Goal: Information Seeking & Learning: Check status

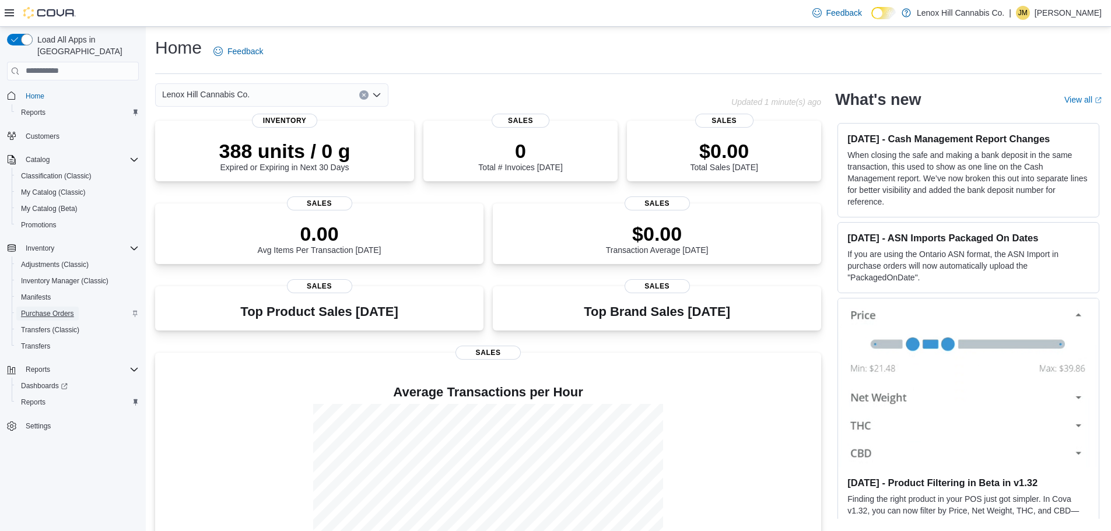
click at [50, 309] on span "Purchase Orders" at bounding box center [47, 313] width 53 height 9
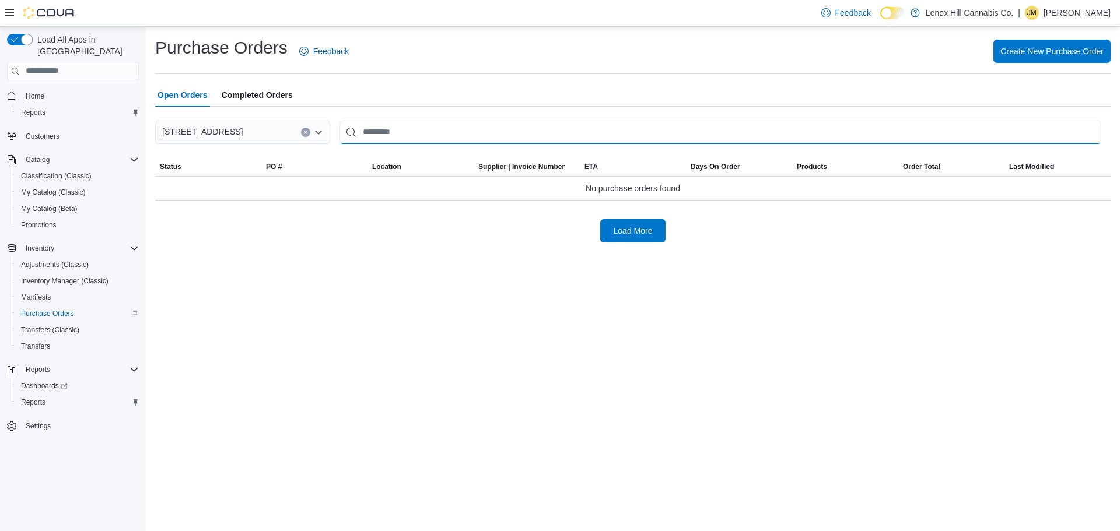
click at [442, 131] on input "This is a search bar. After typing your query, hit enter to filter the results …" at bounding box center [720, 132] width 762 height 23
type input "*"
type input "***"
click at [446, 130] on input "***" at bounding box center [667, 132] width 657 height 23
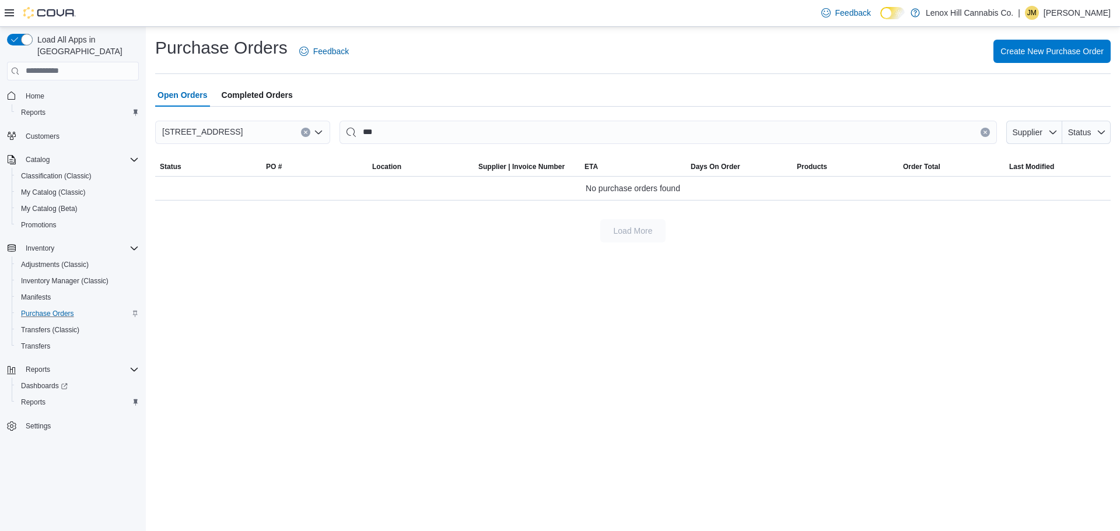
click at [261, 102] on span "Completed Orders" at bounding box center [257, 94] width 71 height 23
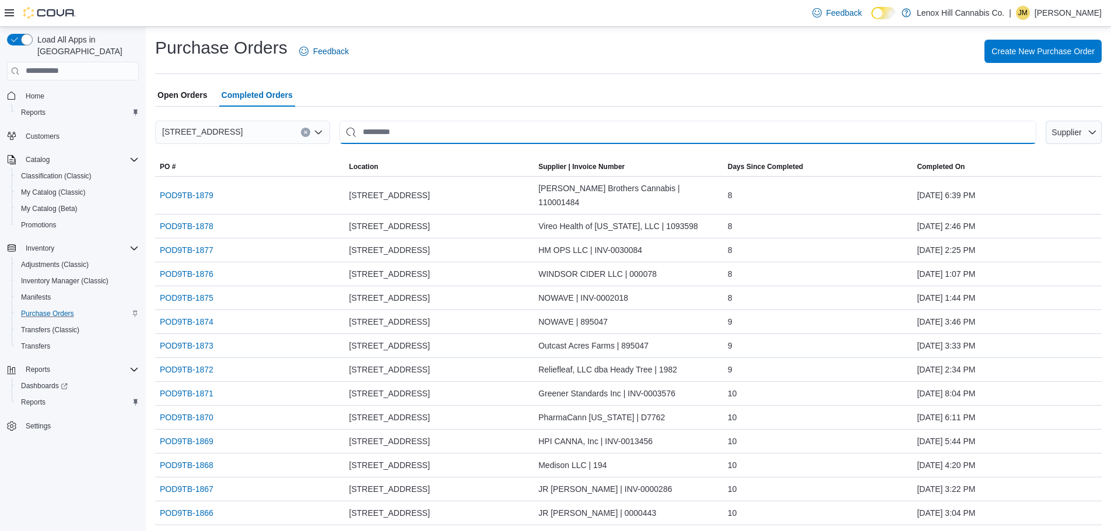
click at [464, 140] on input "This is a search bar. After typing your query, hit enter to filter the results …" at bounding box center [687, 132] width 697 height 23
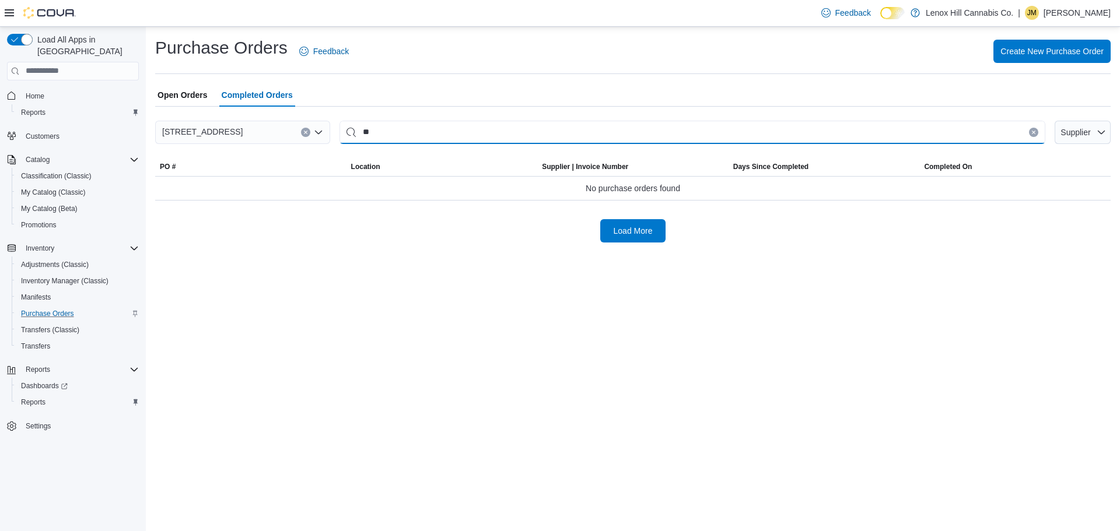
type input "*"
type input "***"
click at [1035, 136] on button "Clear input" at bounding box center [1033, 132] width 9 height 9
type input "****"
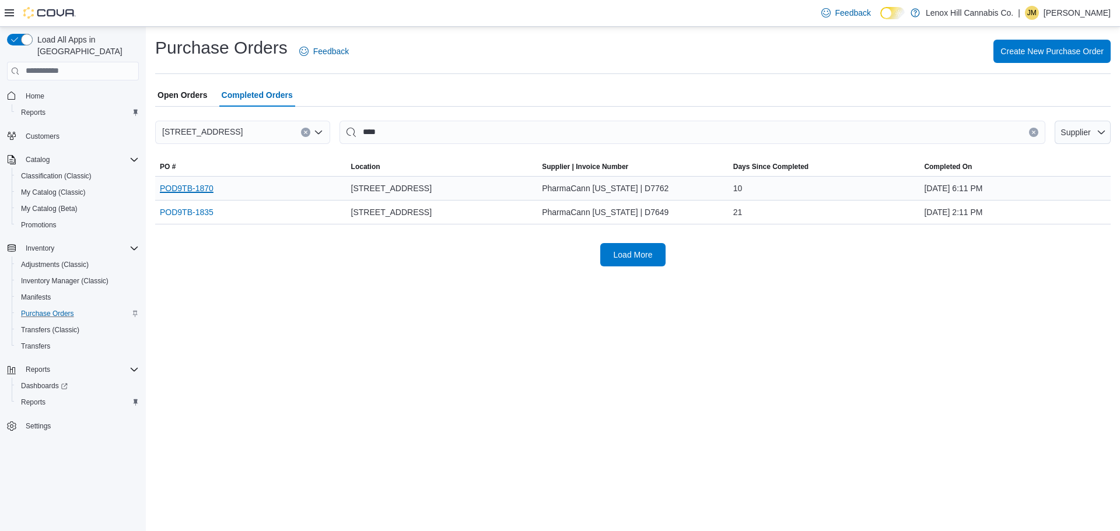
click at [211, 188] on link "POD9TB-1870" at bounding box center [187, 188] width 54 height 14
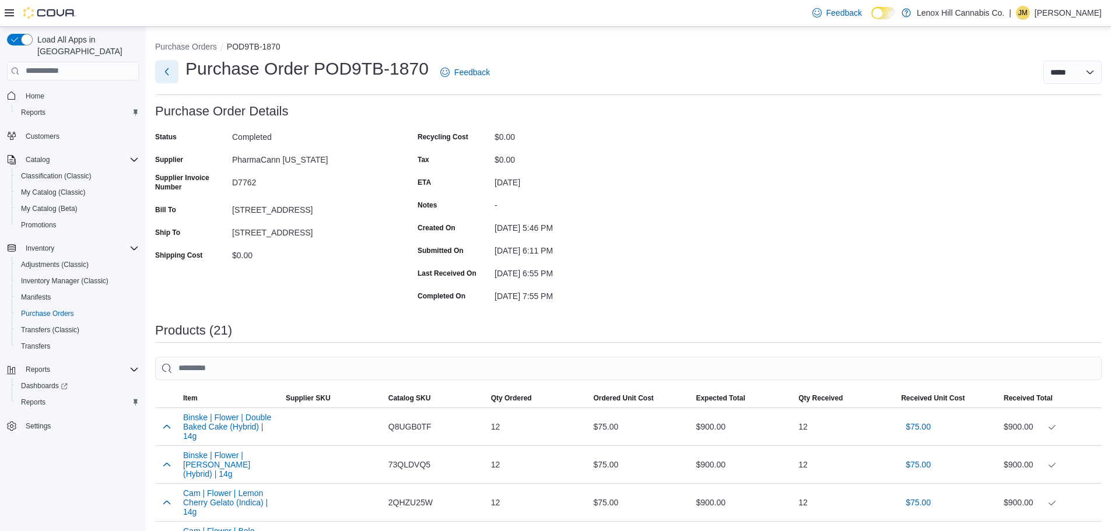
click at [162, 76] on button "Next" at bounding box center [166, 71] width 23 height 23
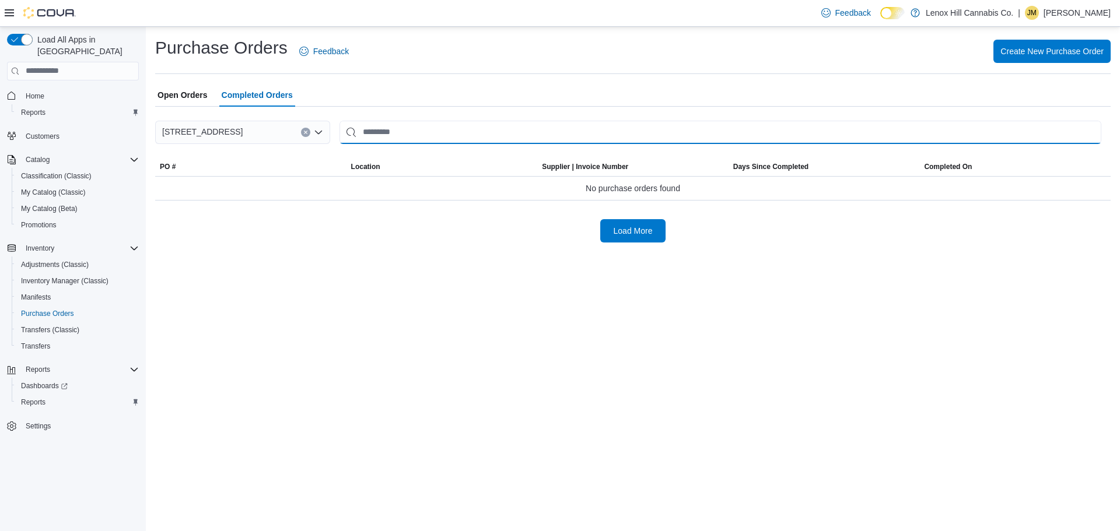
click at [419, 135] on input "This is a search bar. After typing your query, hit enter to filter the results …" at bounding box center [720, 132] width 762 height 23
type input "******"
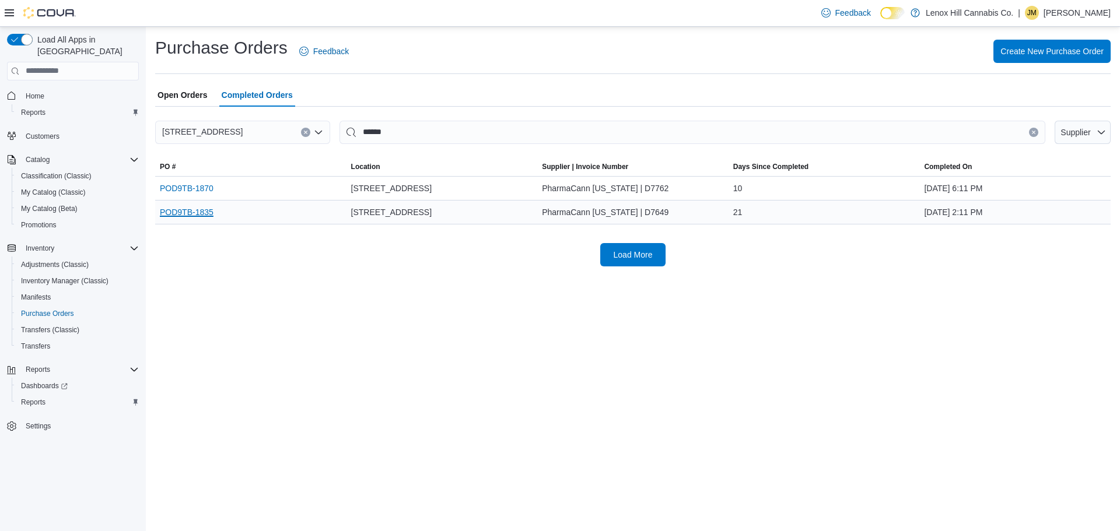
click at [196, 213] on link "POD9TB-1835" at bounding box center [187, 212] width 54 height 14
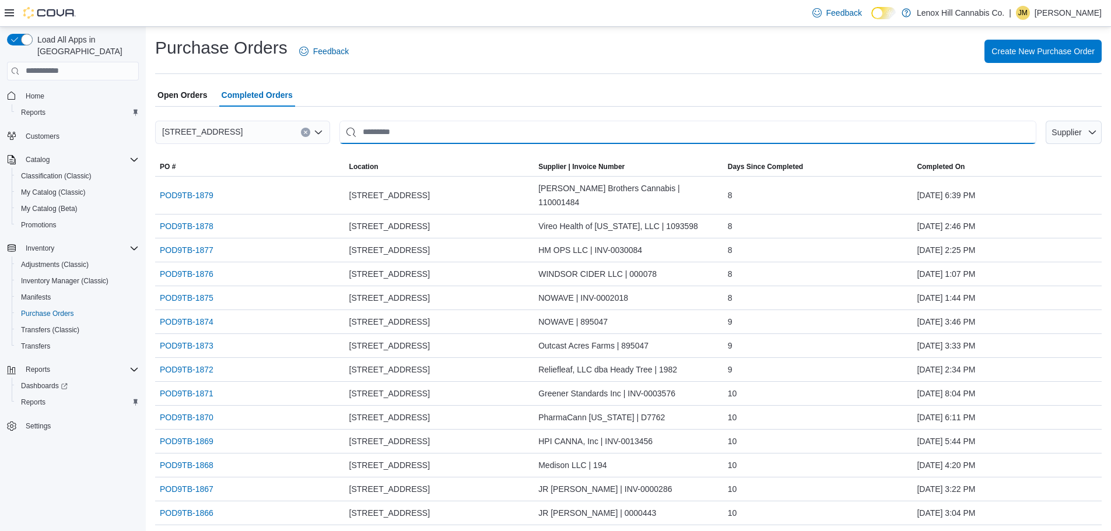
click at [470, 136] on input "This is a search bar. After typing your query, hit enter to filter the results …" at bounding box center [687, 132] width 697 height 23
click at [1097, 136] on icon "button" at bounding box center [1092, 132] width 9 height 9
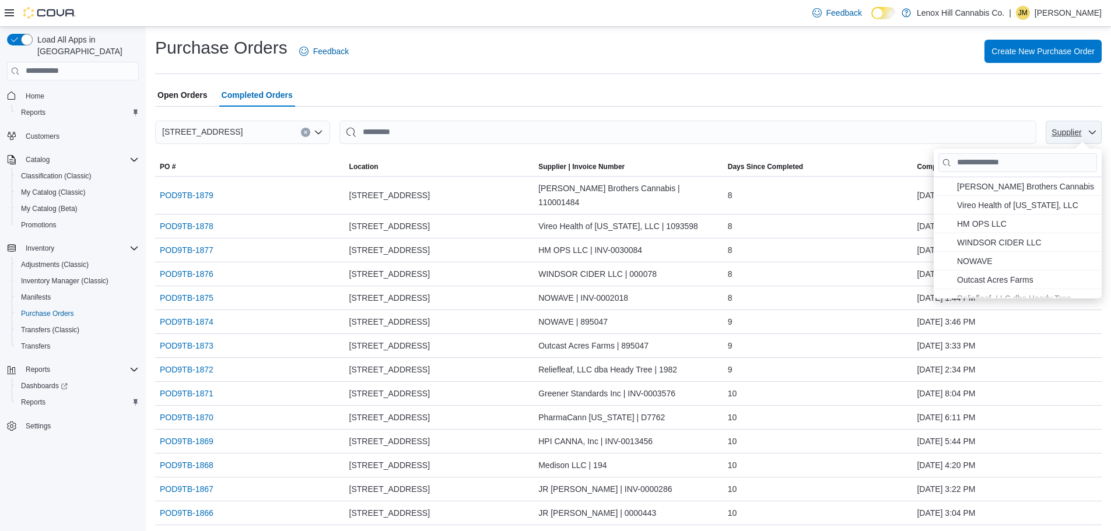
click at [1097, 136] on icon "button" at bounding box center [1092, 132] width 9 height 9
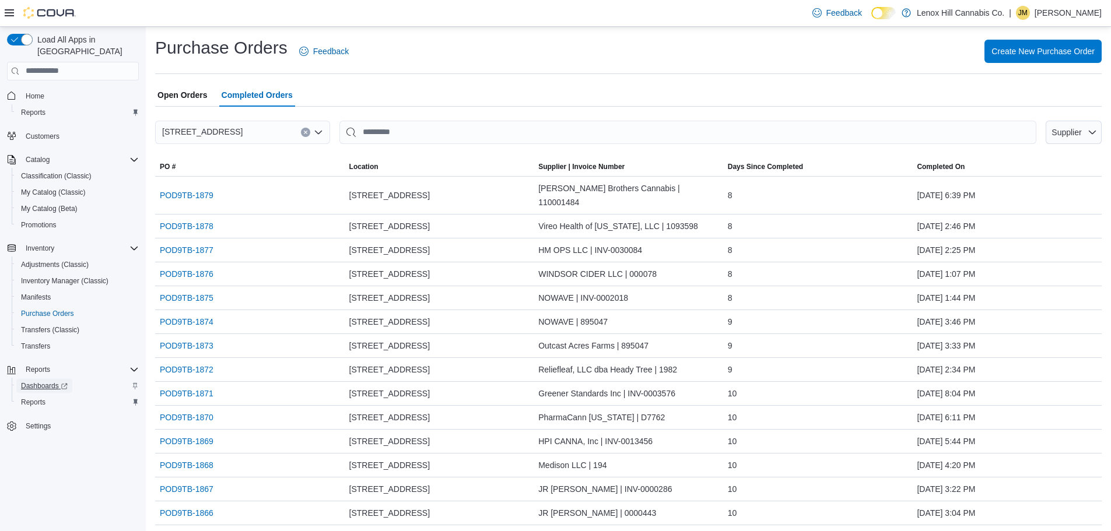
click at [49, 381] on span "Dashboards" at bounding box center [44, 385] width 47 height 9
click at [46, 106] on link "Reports" at bounding box center [33, 113] width 34 height 14
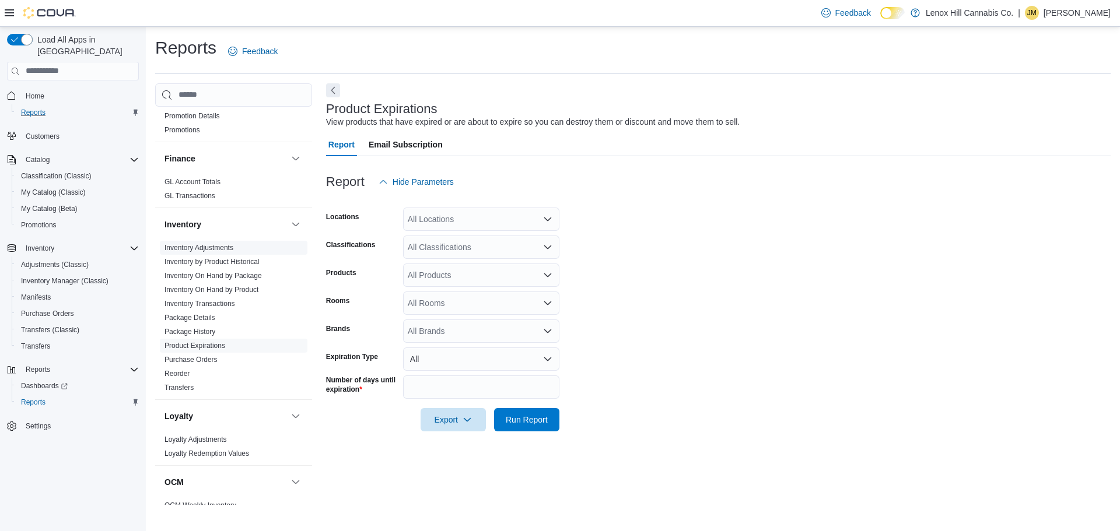
scroll to position [117, 0]
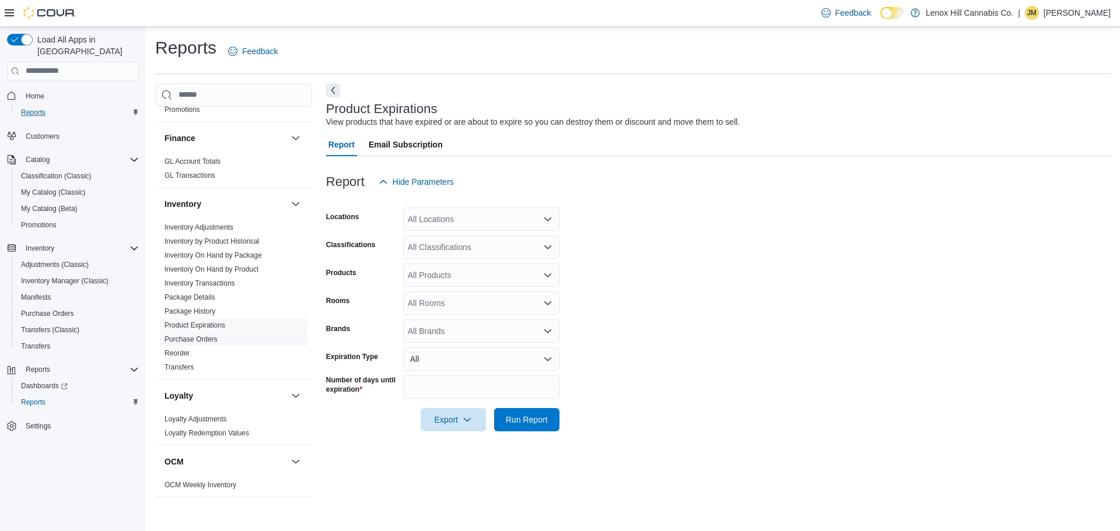
click at [223, 337] on span "Purchase Orders" at bounding box center [234, 339] width 148 height 14
click at [212, 339] on link "Purchase Orders" at bounding box center [190, 339] width 53 height 8
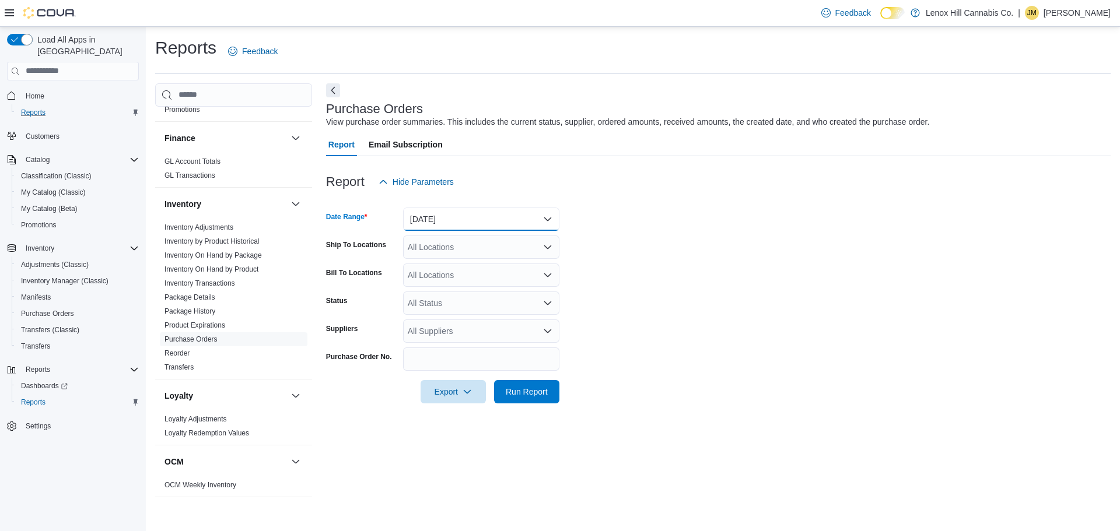
click at [523, 223] on button "Yesterday" at bounding box center [481, 219] width 156 height 23
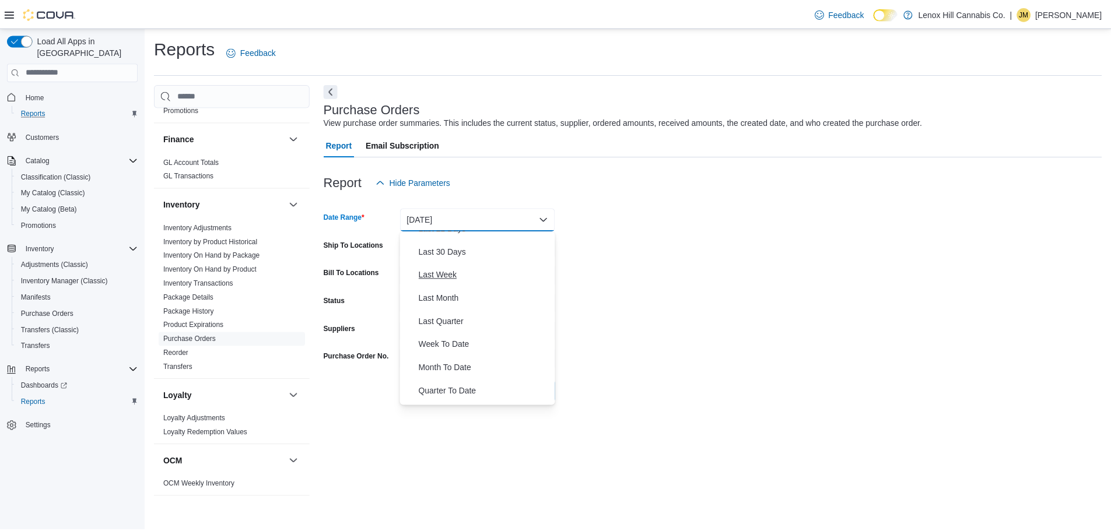
scroll to position [175, 0]
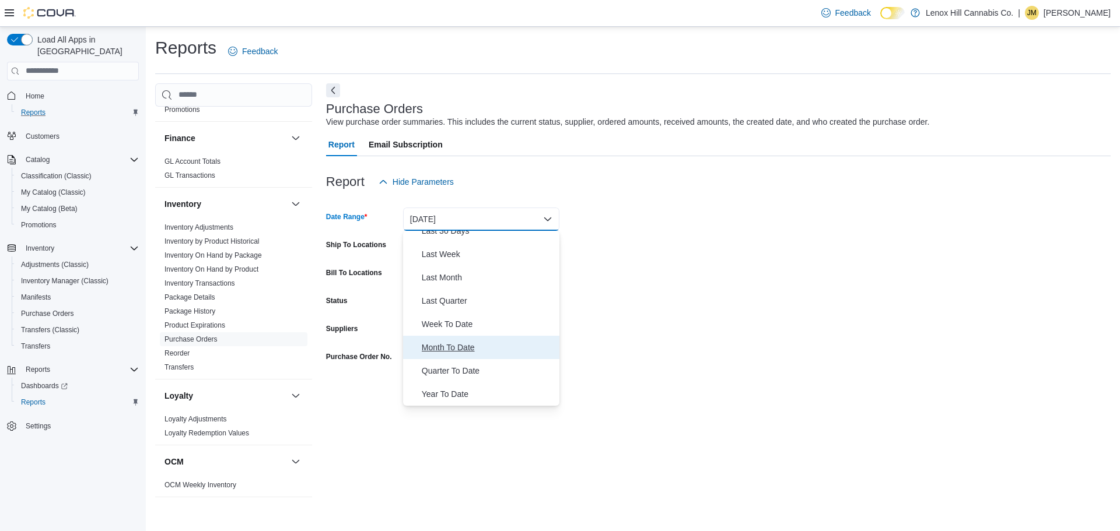
click at [484, 348] on span "Month To Date" at bounding box center [488, 348] width 133 height 14
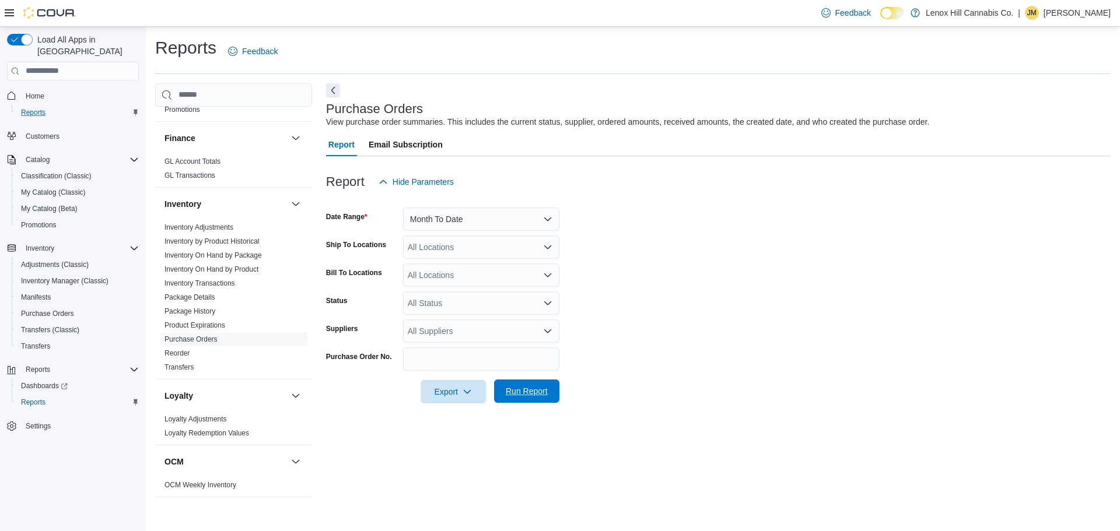
click at [545, 394] on span "Run Report" at bounding box center [527, 392] width 42 height 12
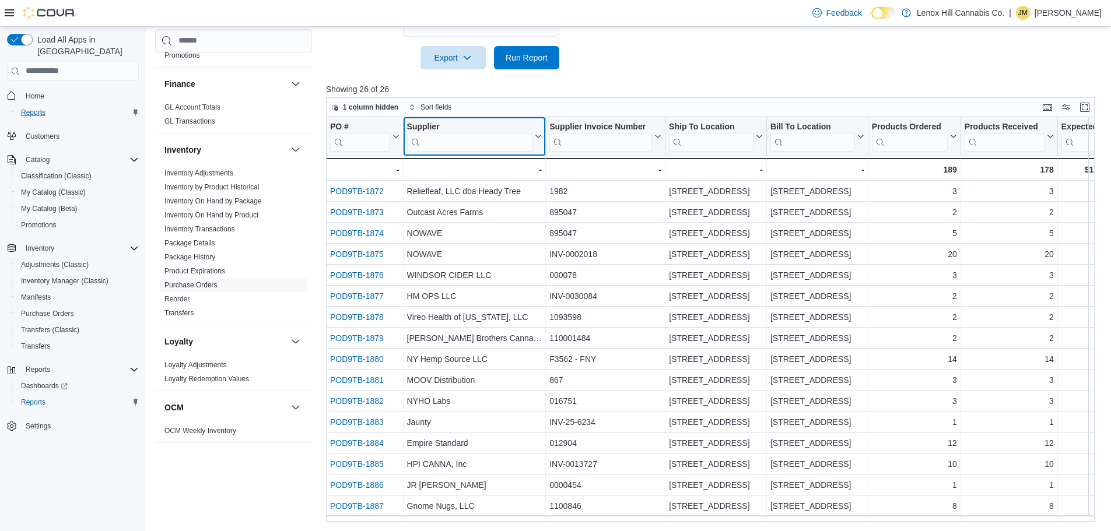
click at [479, 147] on input "search" at bounding box center [470, 141] width 126 height 19
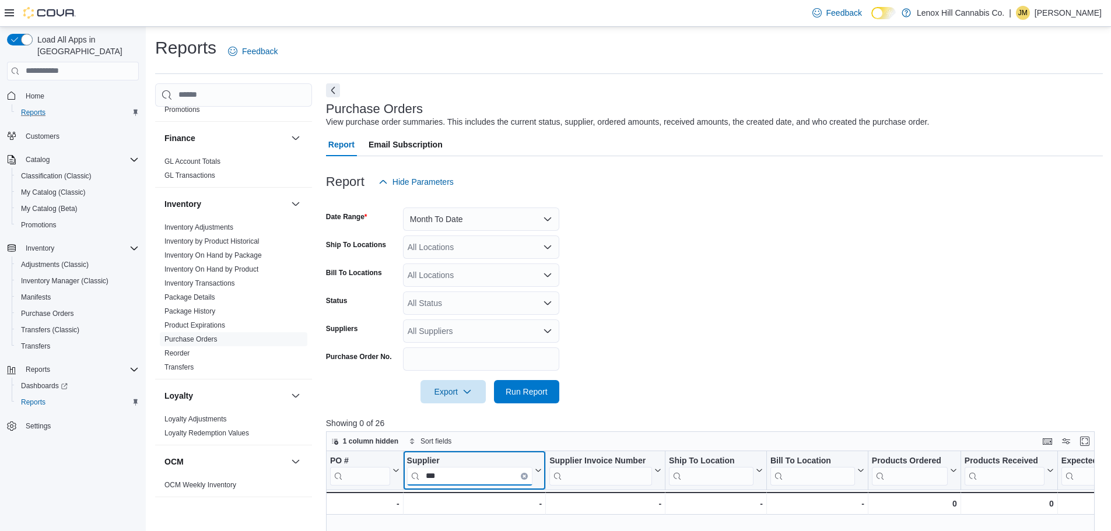
type input "***"
click at [515, 222] on button "Month To Date" at bounding box center [481, 219] width 156 height 23
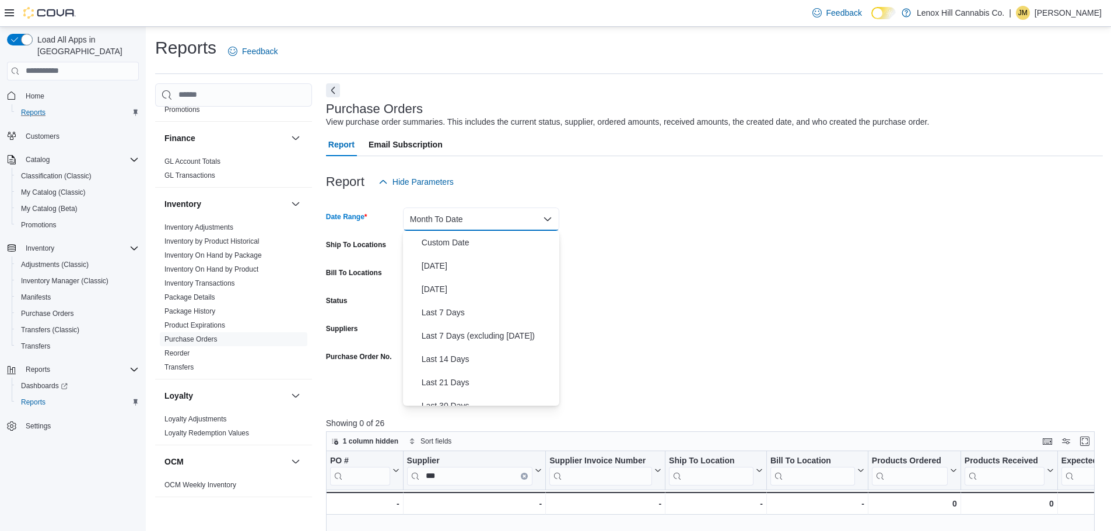
scroll to position [175, 0]
click at [472, 274] on span "Last Month" at bounding box center [488, 278] width 133 height 14
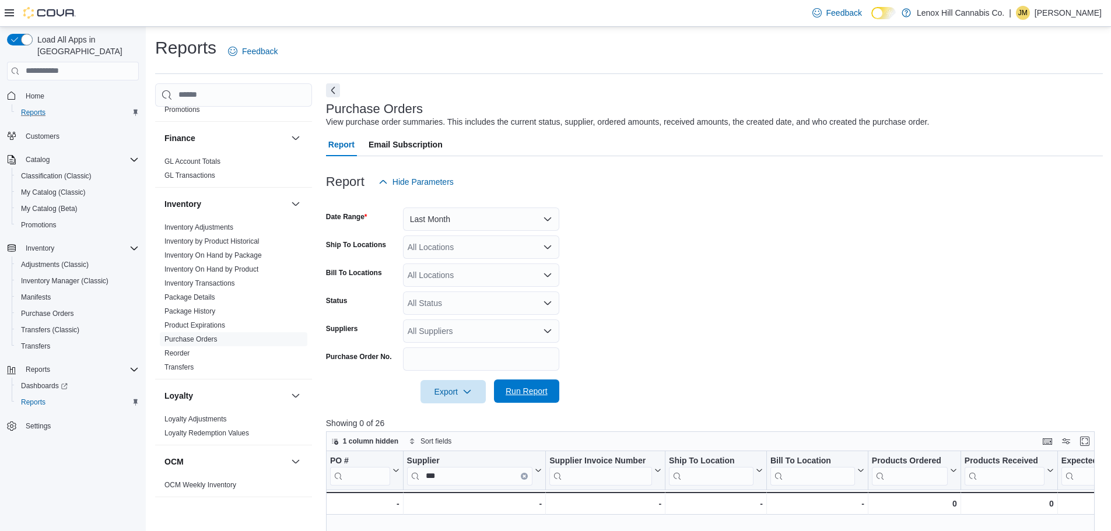
click at [520, 384] on span "Run Report" at bounding box center [526, 391] width 51 height 23
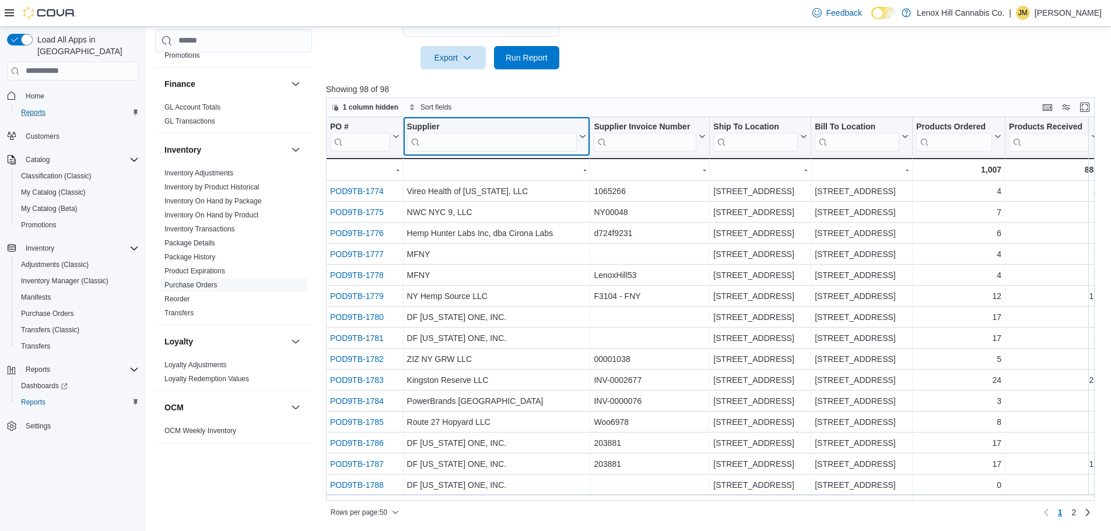
click at [477, 142] on input "search" at bounding box center [492, 141] width 170 height 19
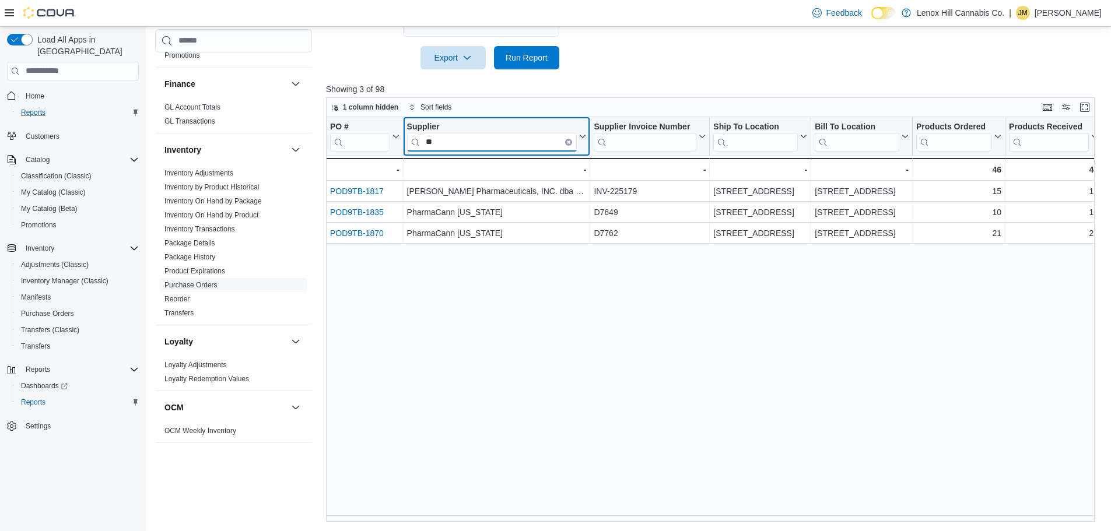
type input "**"
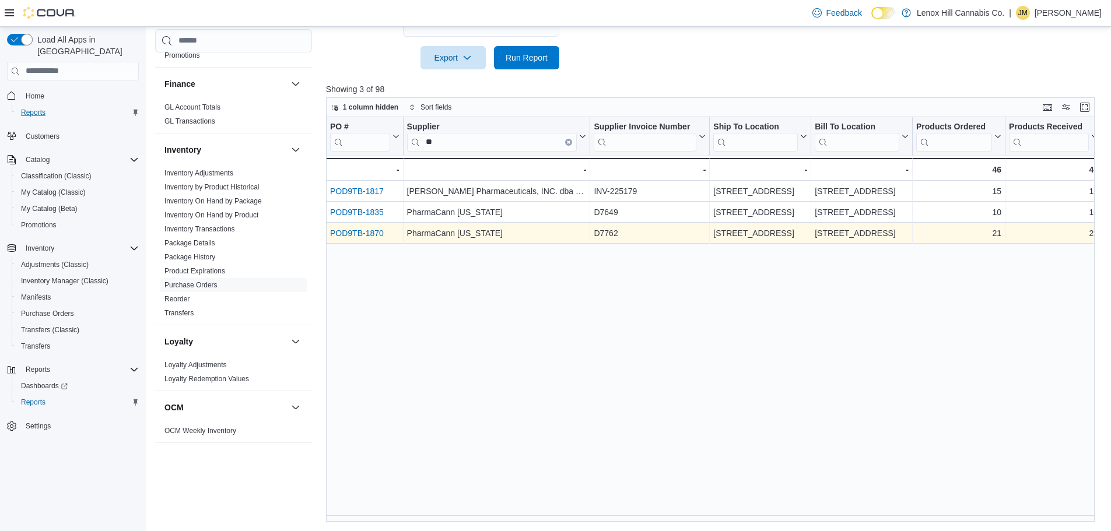
click at [372, 231] on link "POD9TB-1870" at bounding box center [357, 233] width 54 height 9
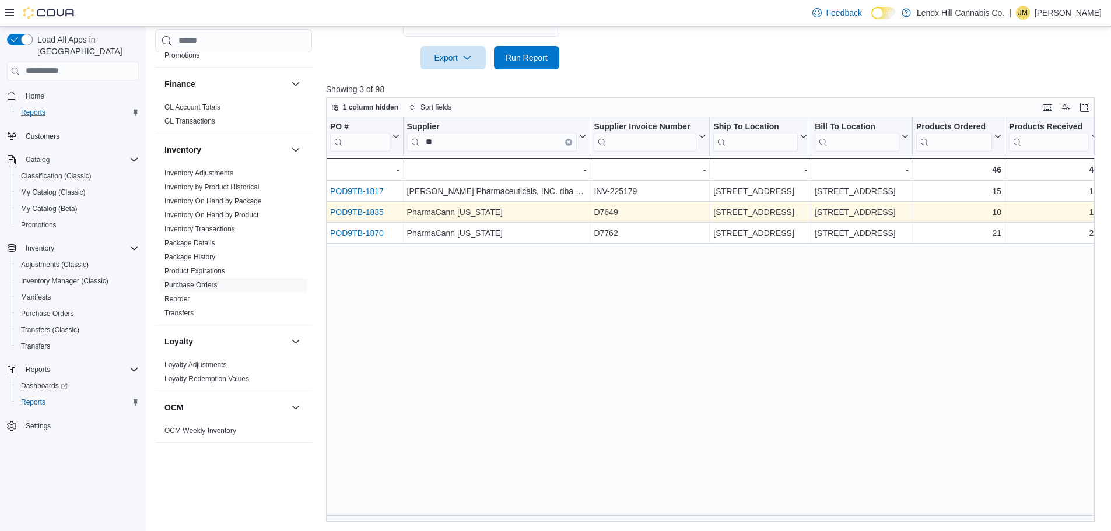
click at [360, 212] on link "POD9TB-1835" at bounding box center [357, 212] width 54 height 9
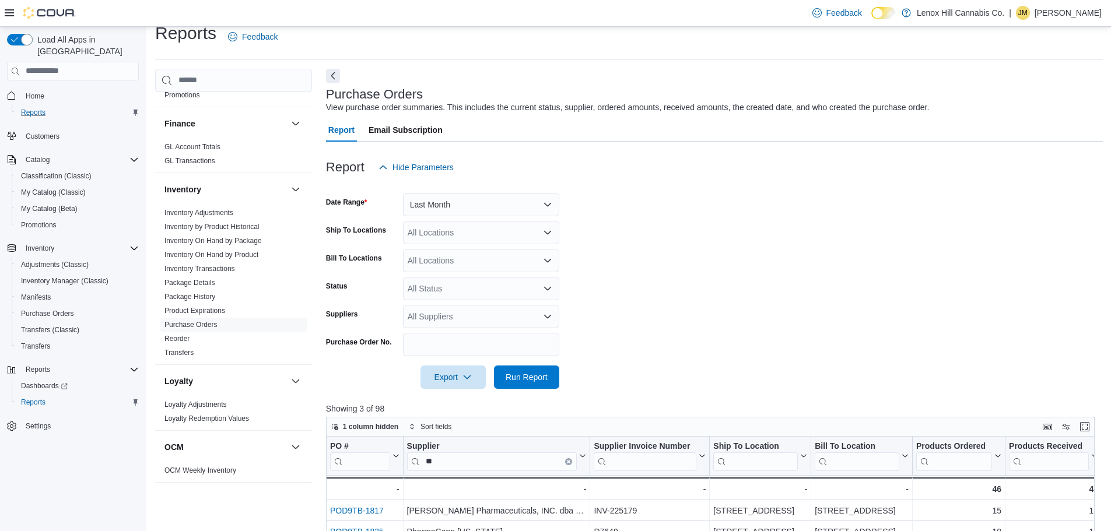
scroll to position [8, 0]
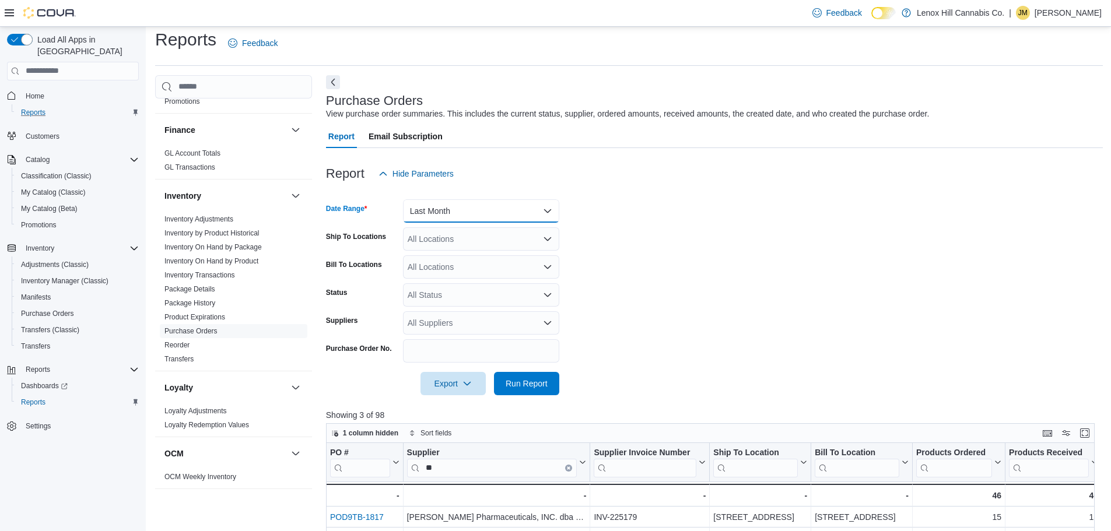
click at [512, 208] on button "Last Month" at bounding box center [481, 210] width 156 height 23
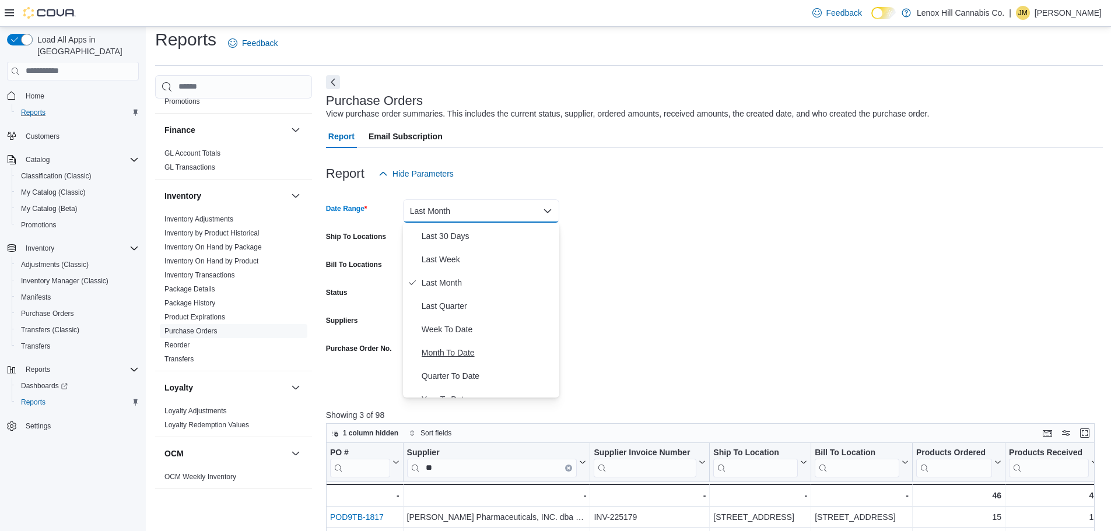
scroll to position [175, 0]
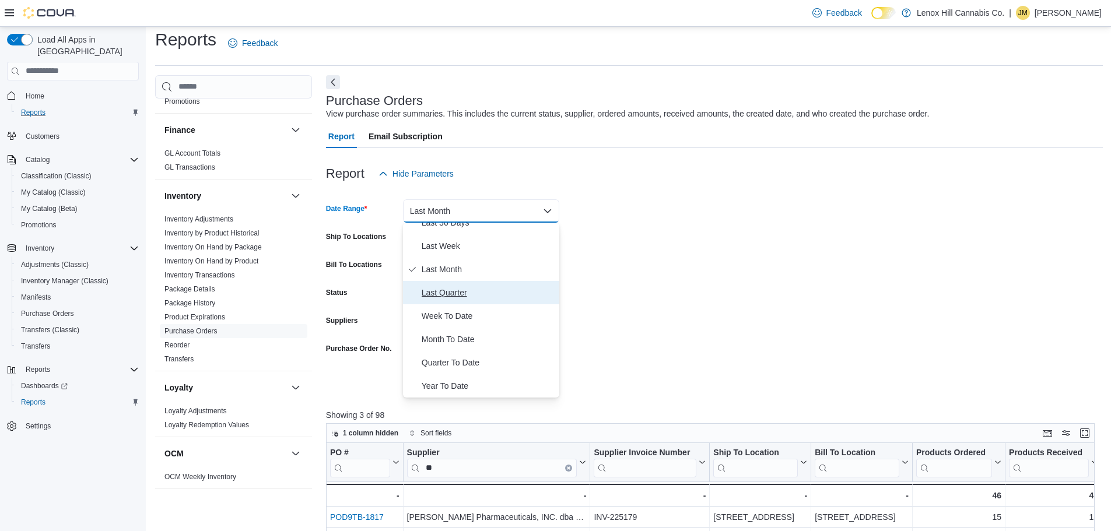
click at [477, 289] on span "Last Quarter" at bounding box center [488, 293] width 133 height 14
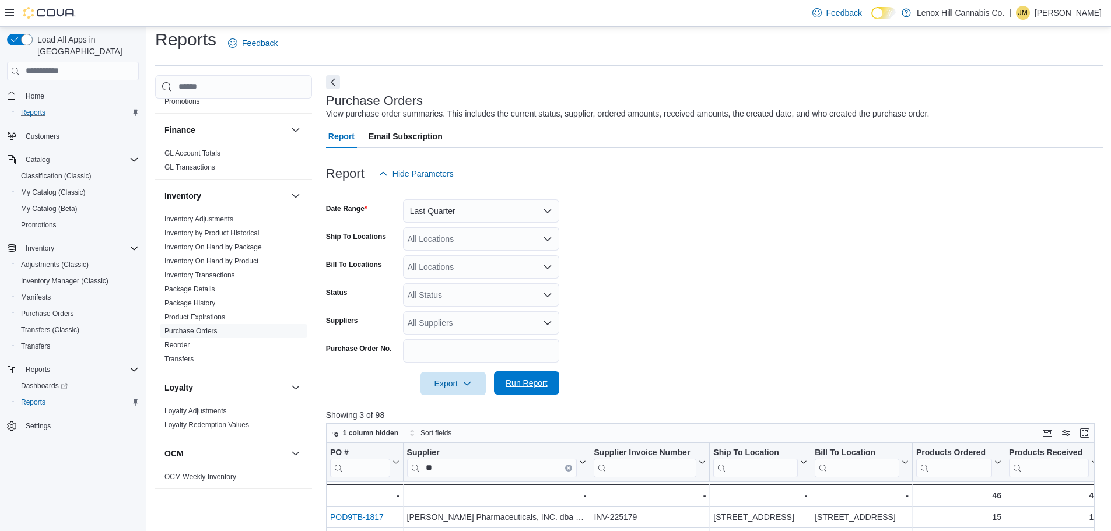
click at [536, 391] on span "Run Report" at bounding box center [526, 383] width 51 height 23
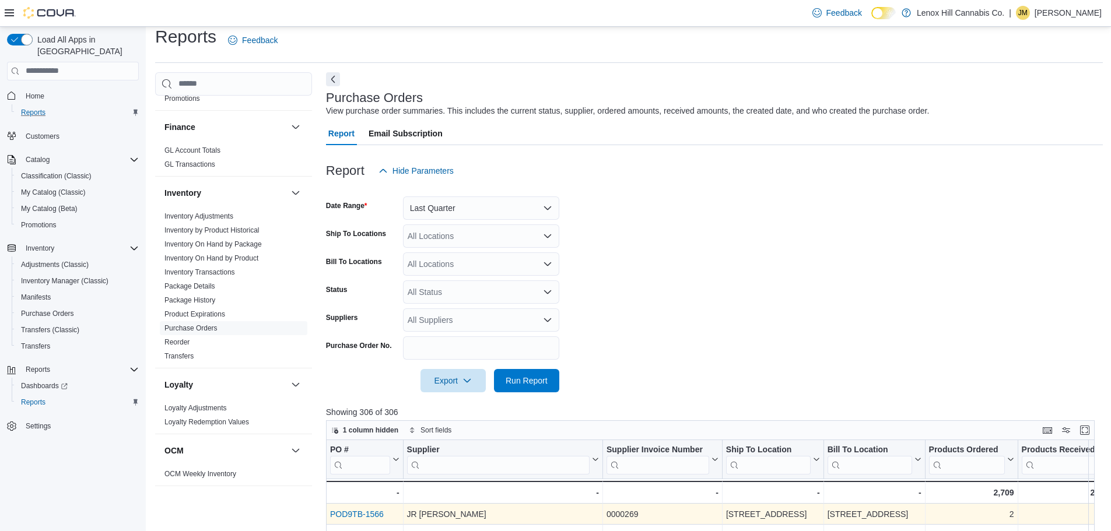
scroll to position [125, 0]
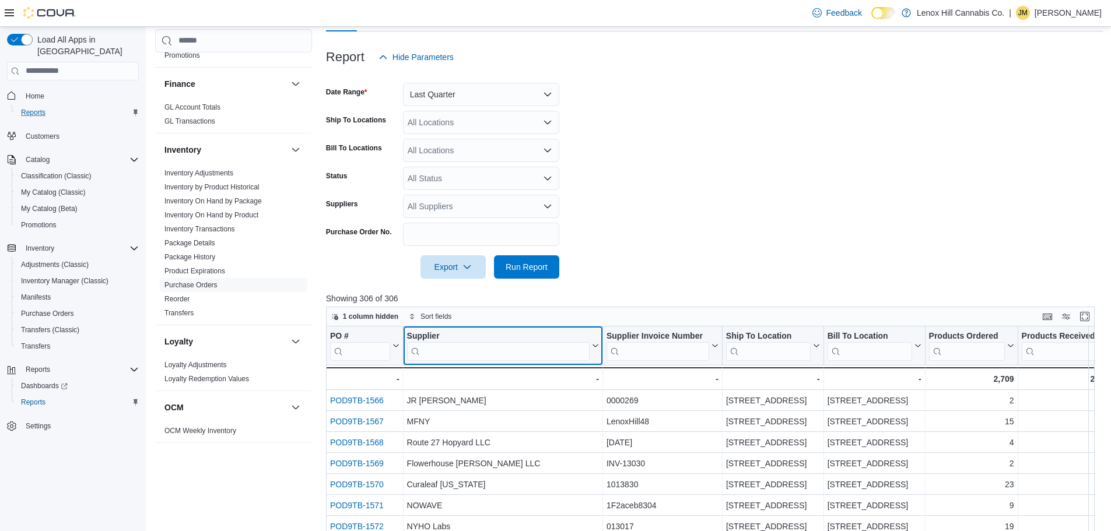
click at [474, 353] on input "search" at bounding box center [498, 351] width 183 height 19
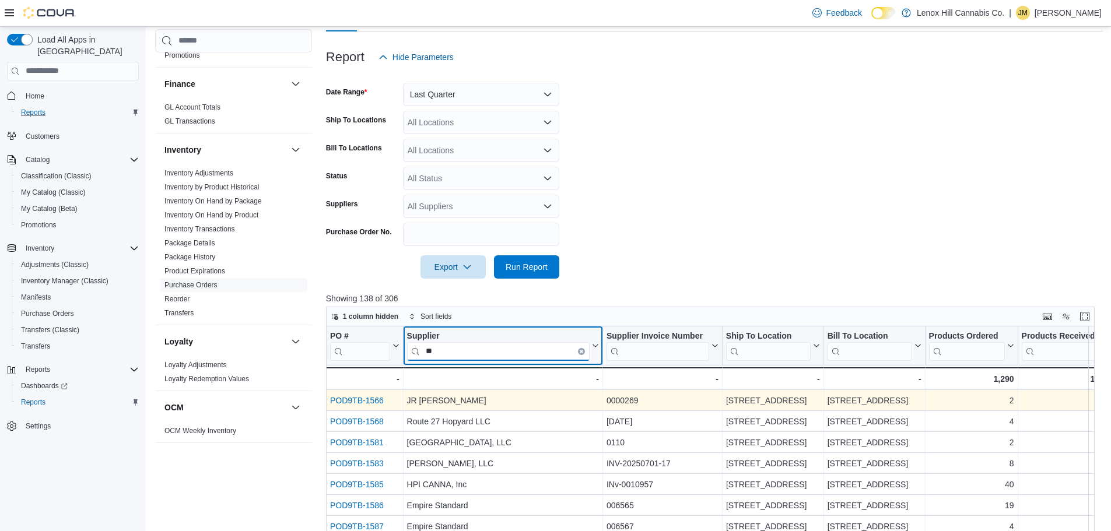
type input "**"
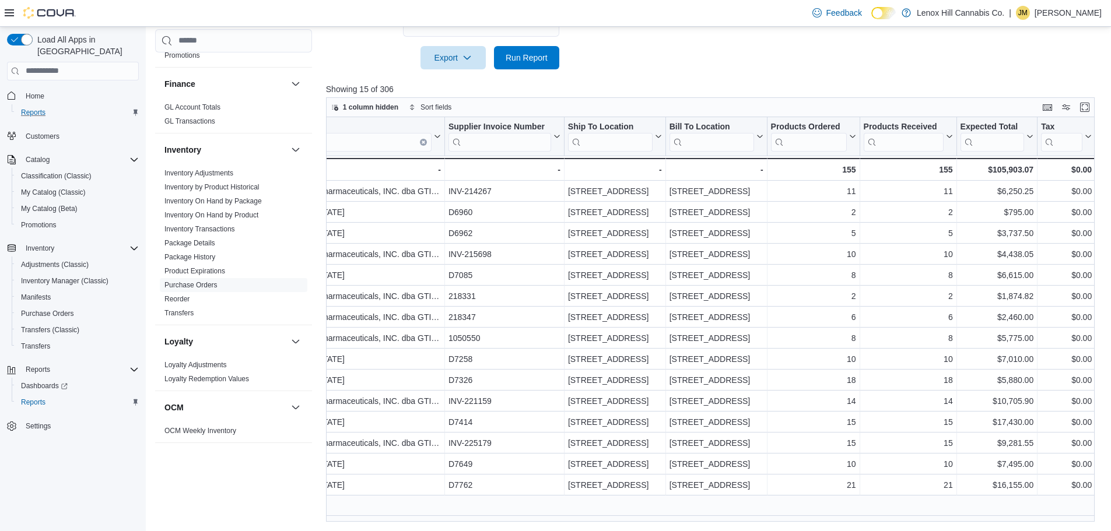
scroll to position [0, 0]
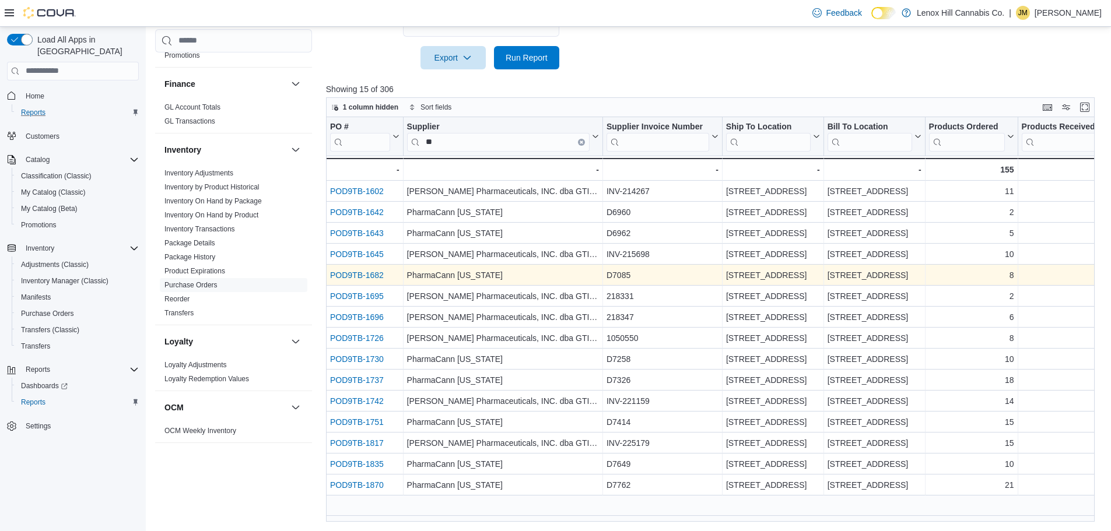
click at [356, 279] on link "POD9TB-1682" at bounding box center [357, 275] width 54 height 9
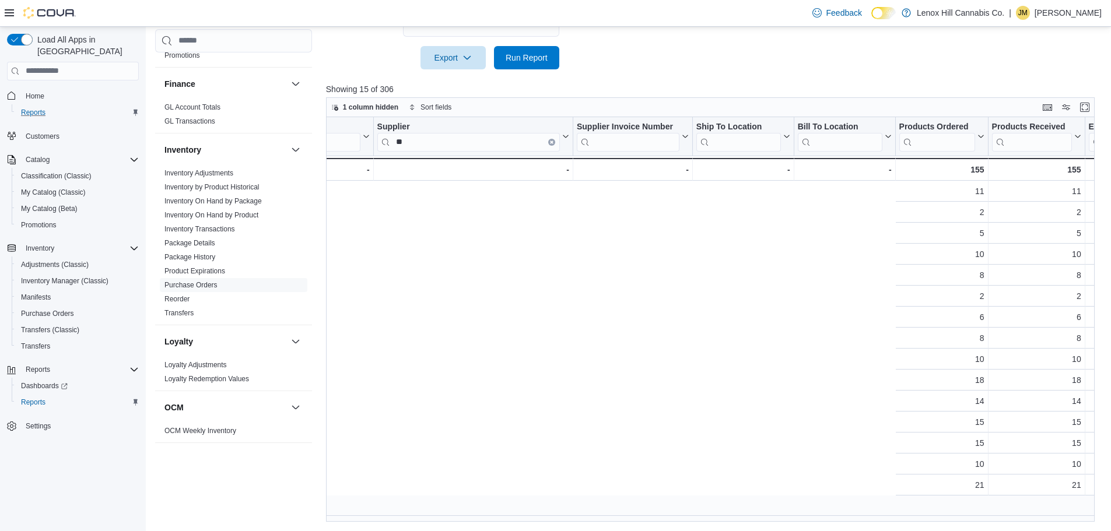
scroll to position [0, 918]
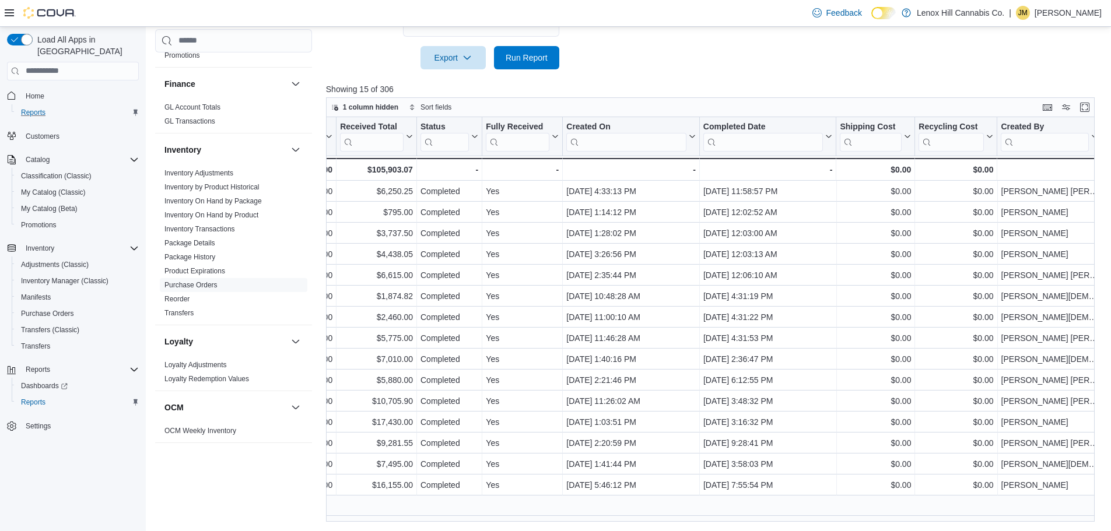
drag, startPoint x: 801, startPoint y: 524, endPoint x: 745, endPoint y: 525, distance: 55.4
click at [745, 525] on div "Reports Feedback Customer Customer Queue Discounts & Promotions Discounts Promo…" at bounding box center [629, 112] width 967 height 839
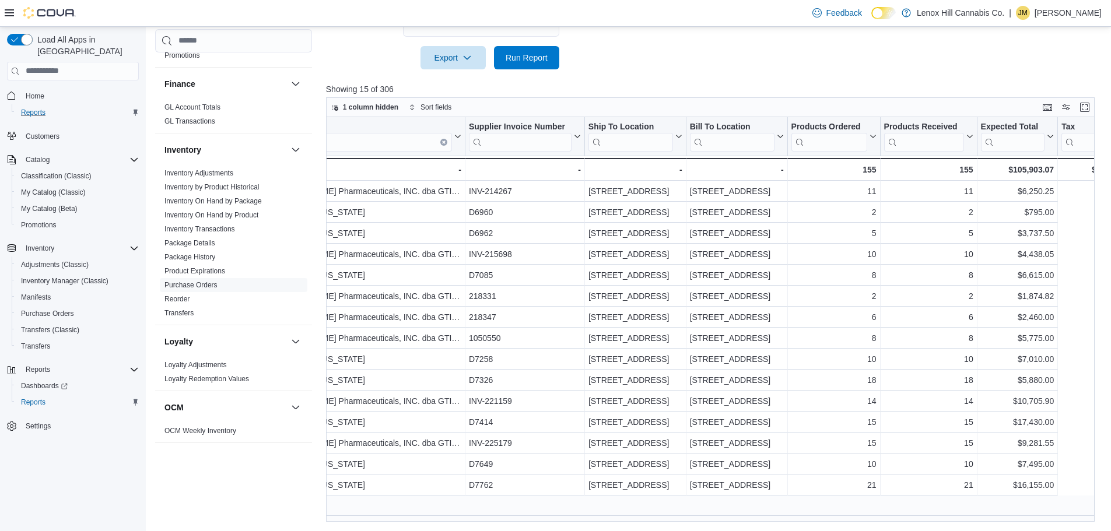
scroll to position [0, 0]
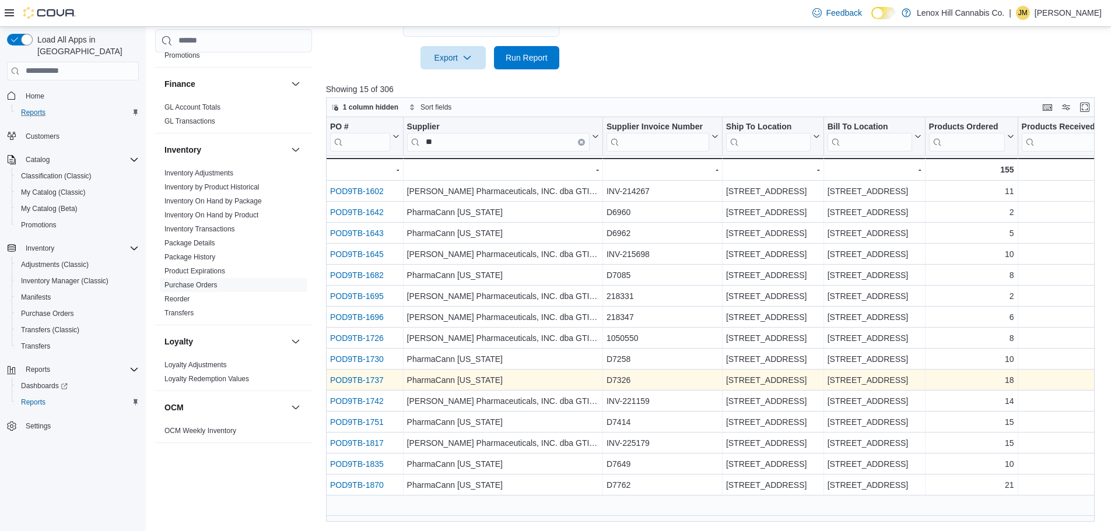
click at [373, 382] on link "POD9TB-1737" at bounding box center [357, 380] width 54 height 9
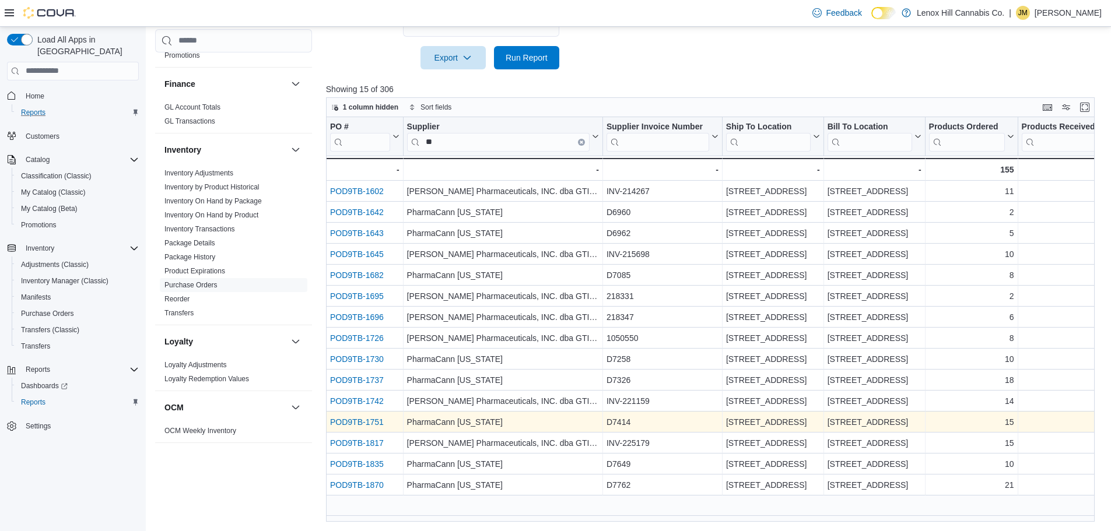
click at [370, 423] on link "POD9TB-1751" at bounding box center [357, 422] width 54 height 9
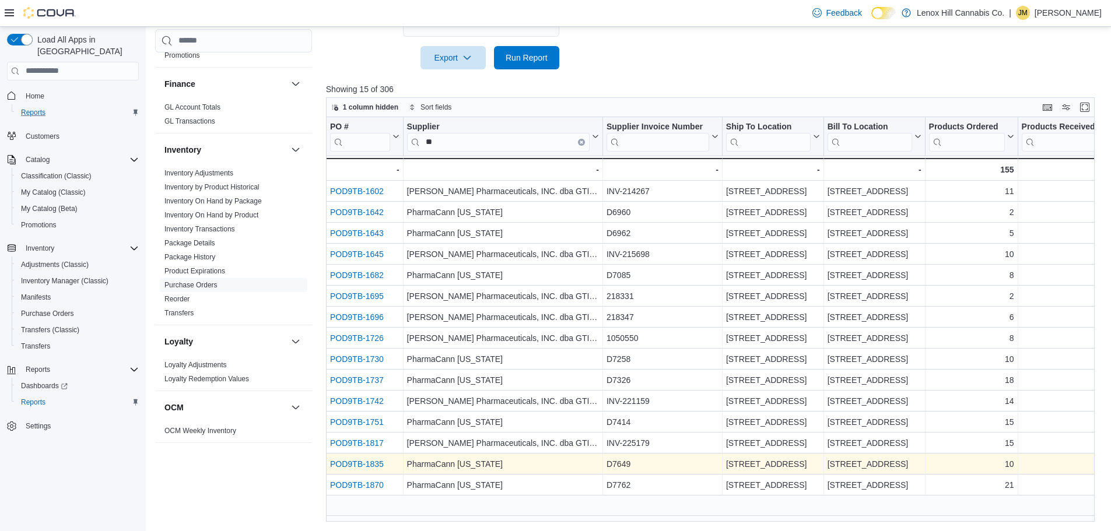
click at [374, 465] on link "POD9TB-1835" at bounding box center [357, 464] width 54 height 9
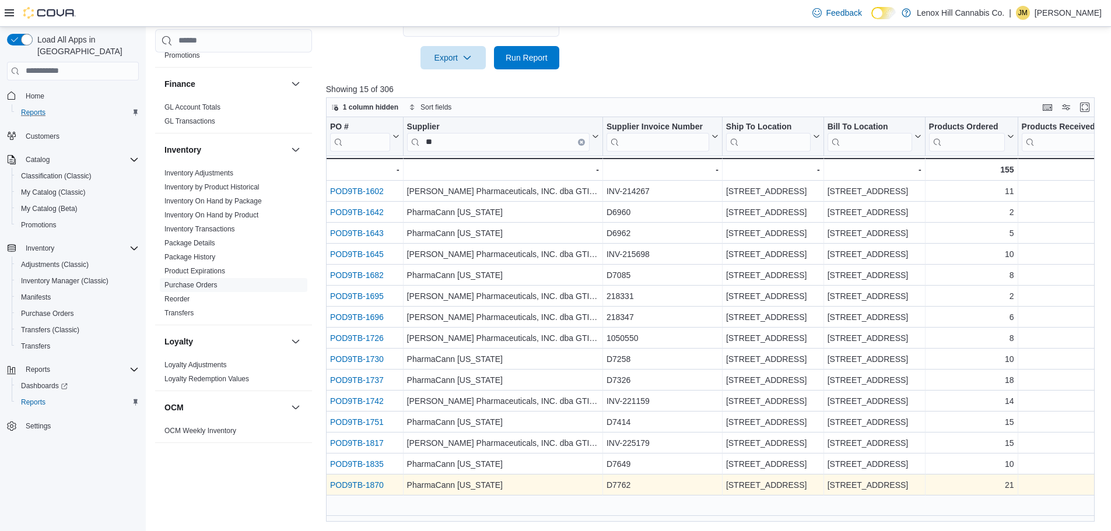
click at [364, 488] on link "POD9TB-1870" at bounding box center [357, 485] width 54 height 9
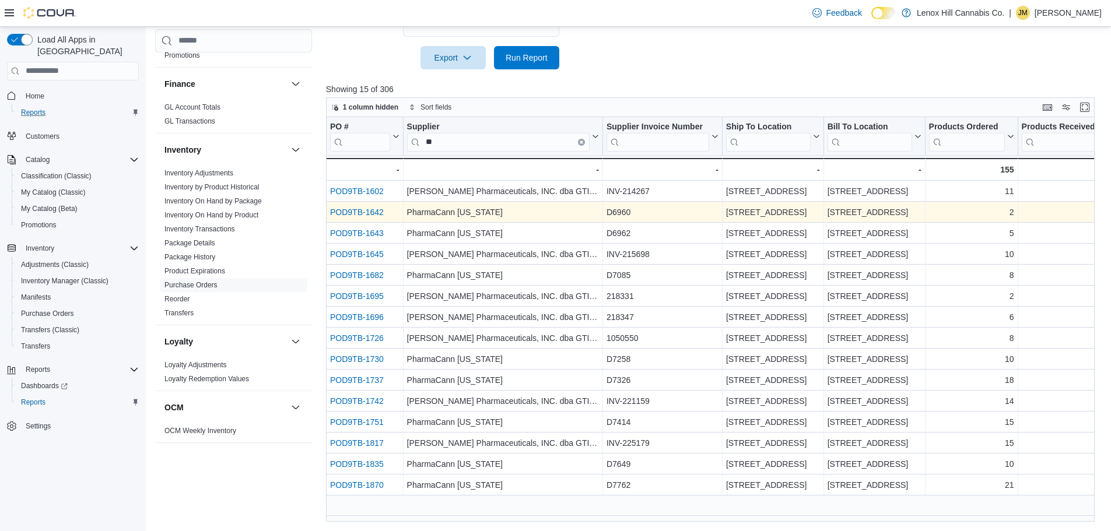
click at [358, 212] on link "POD9TB-1642" at bounding box center [357, 212] width 54 height 9
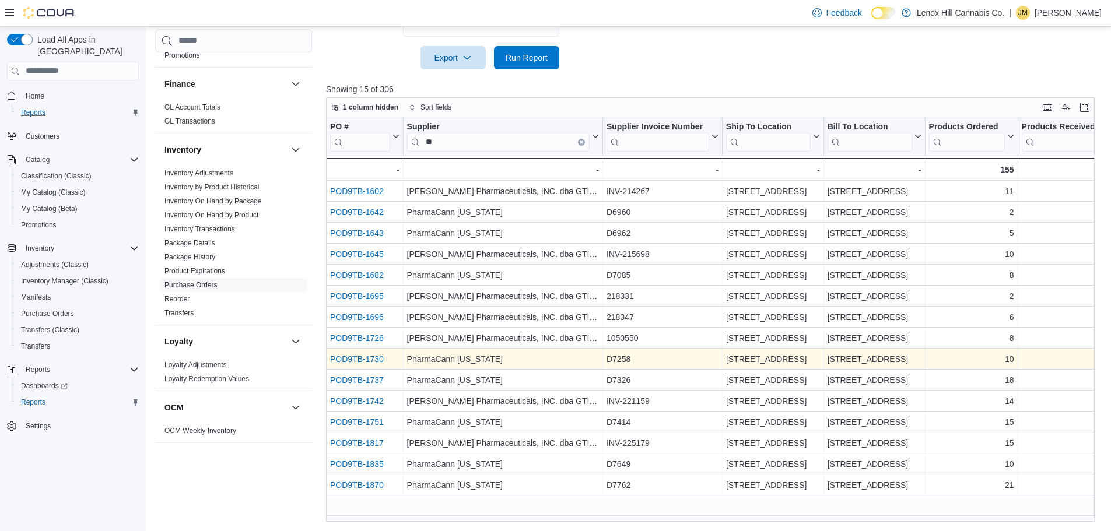
click at [339, 358] on link "POD9TB-1730" at bounding box center [357, 359] width 54 height 9
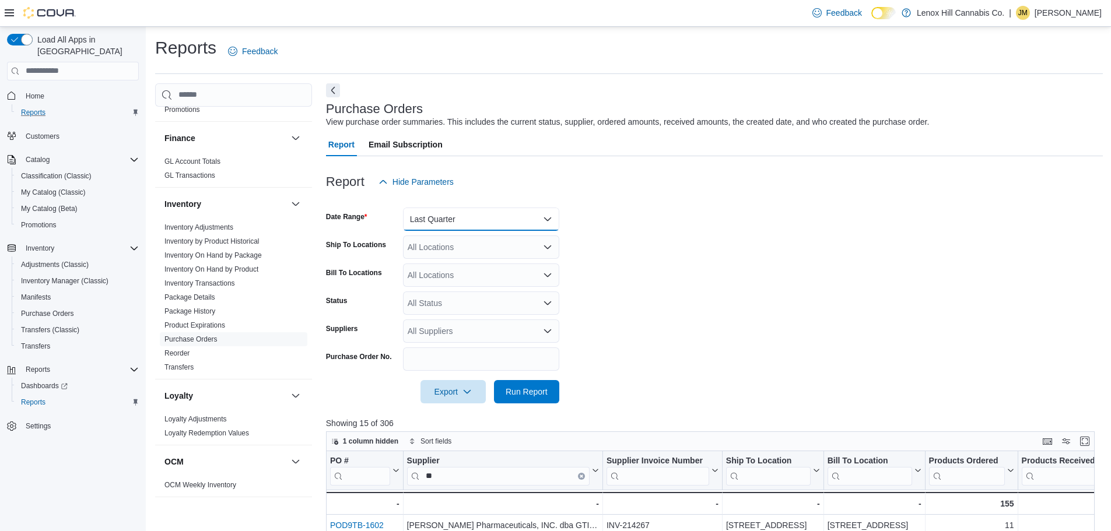
click at [521, 227] on button "Last Quarter" at bounding box center [481, 219] width 156 height 23
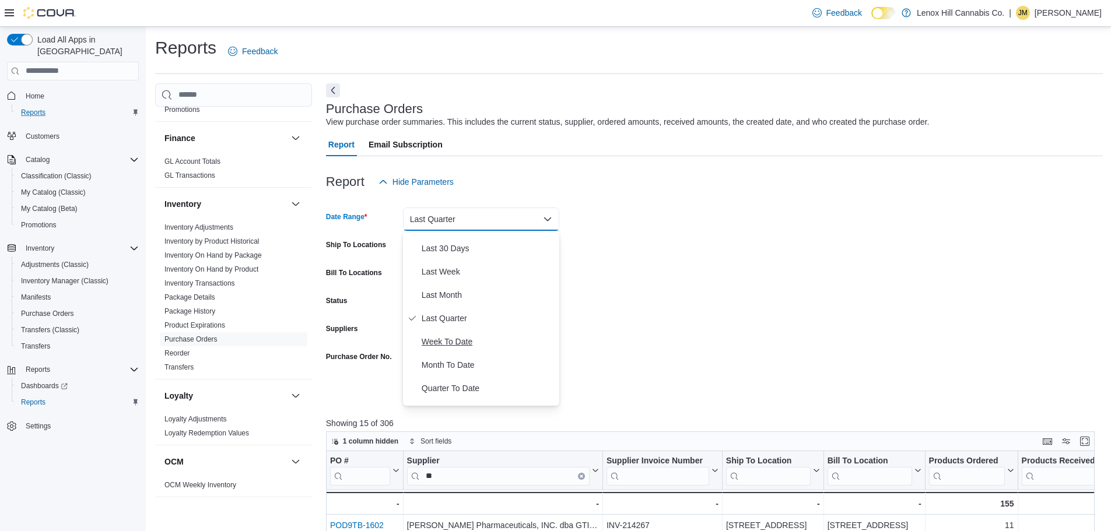
scroll to position [175, 0]
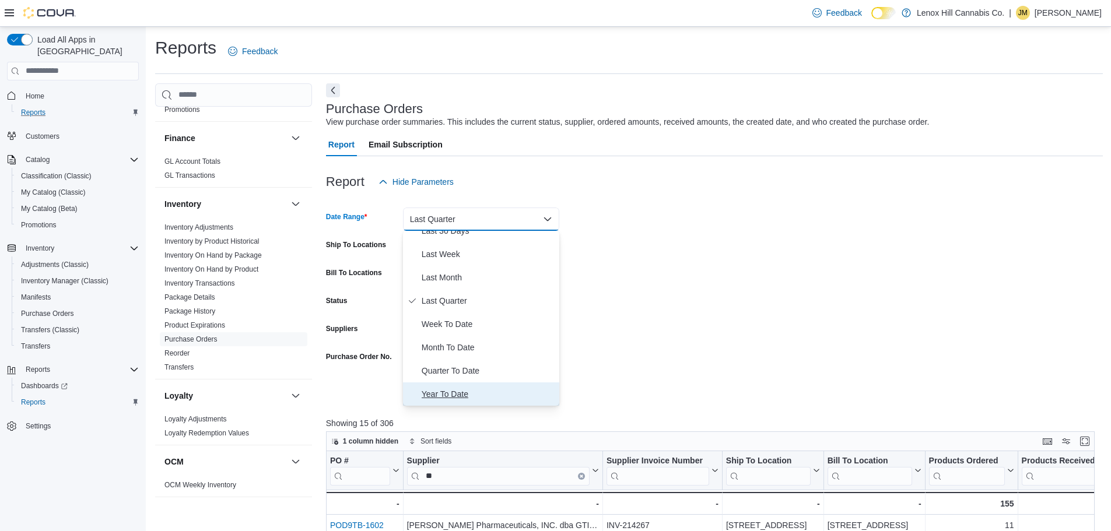
click at [473, 389] on span "Year To Date" at bounding box center [488, 394] width 133 height 14
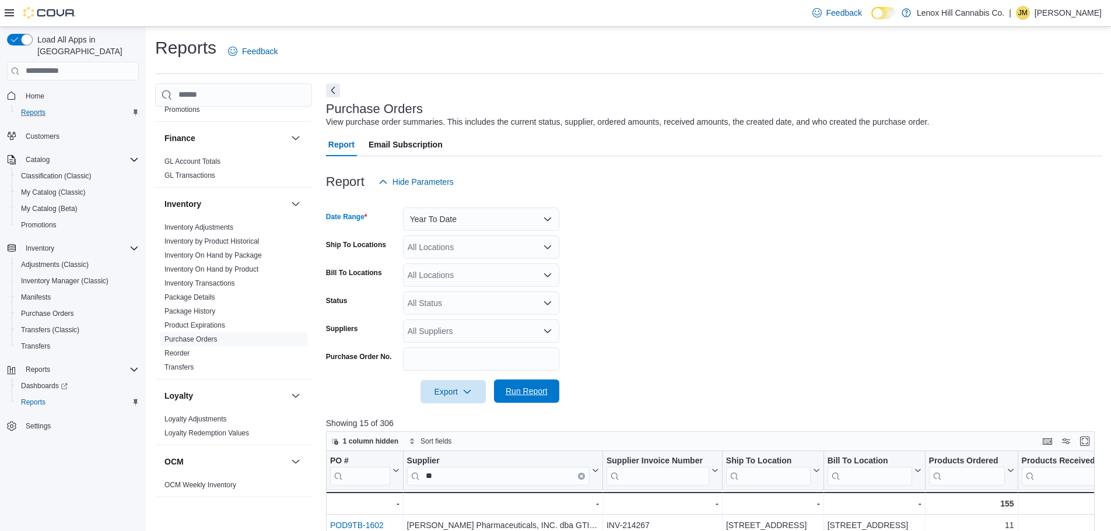
click at [515, 397] on span "Run Report" at bounding box center [527, 392] width 42 height 12
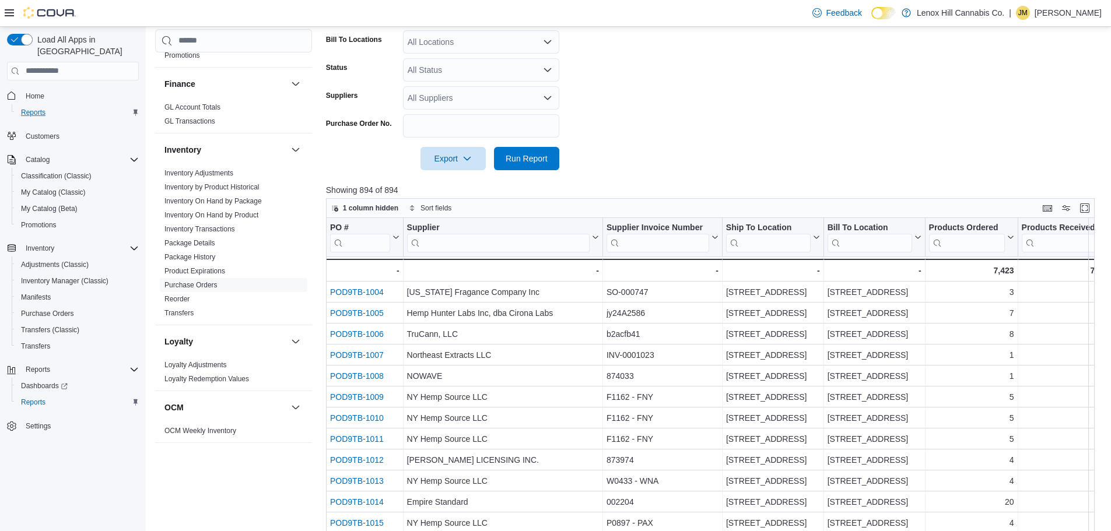
scroll to position [299, 0]
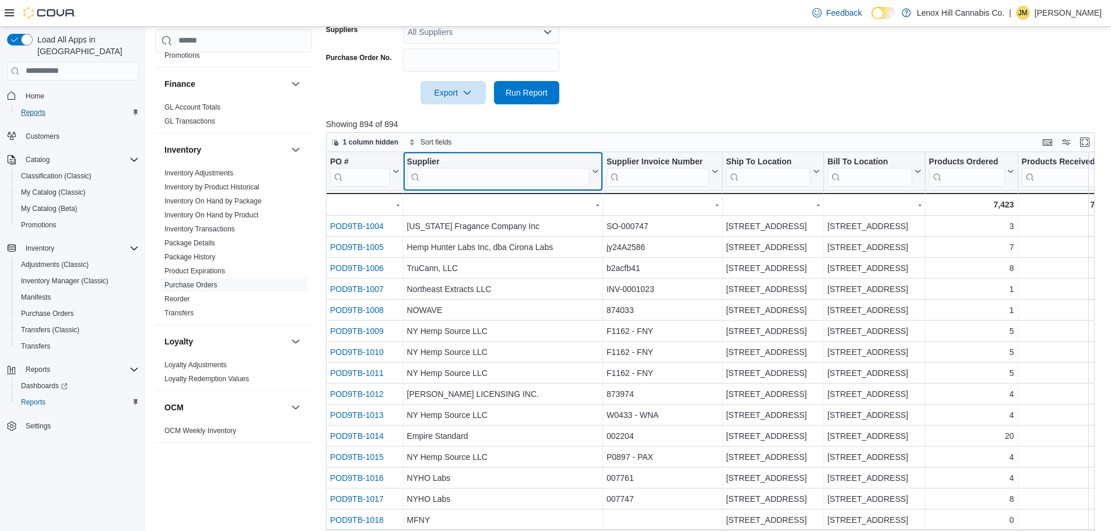
click at [487, 177] on input "search" at bounding box center [498, 176] width 183 height 19
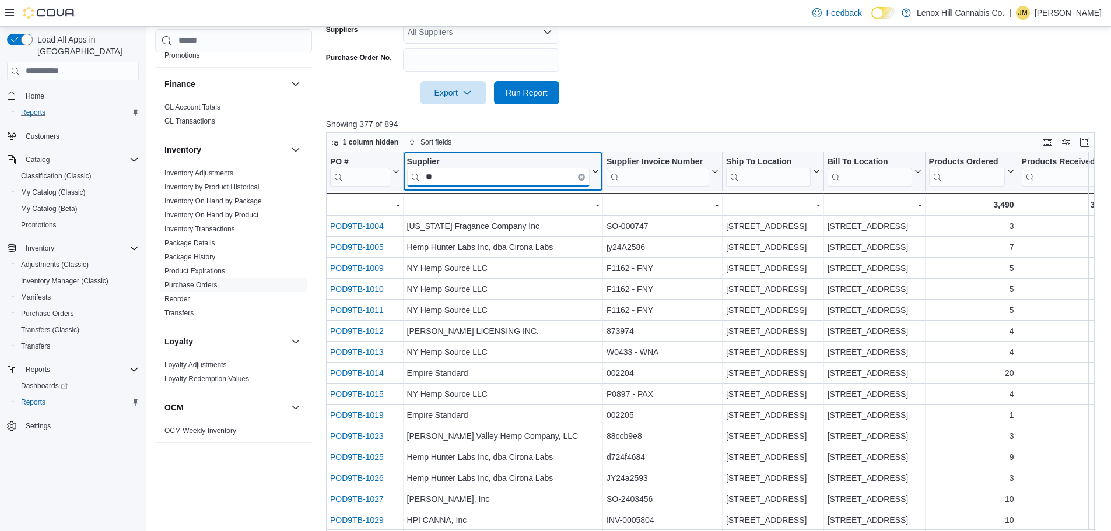
type input "**"
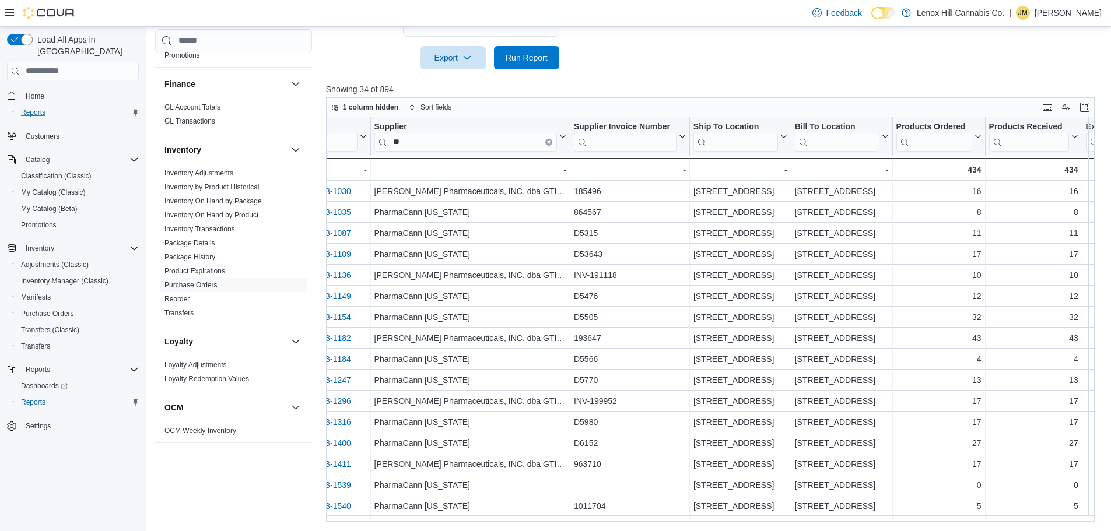
scroll to position [0, 0]
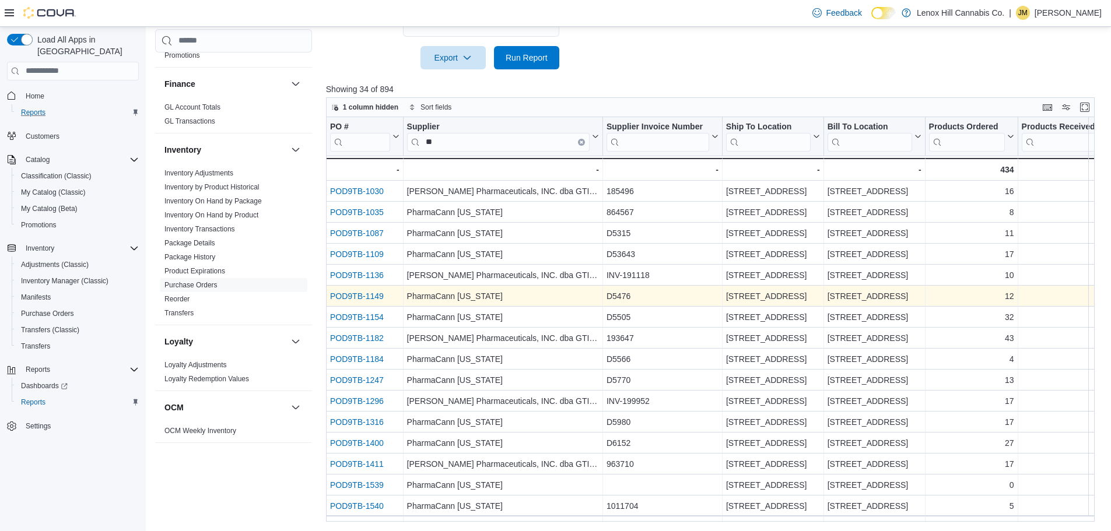
click at [352, 293] on link "POD9TB-1149" at bounding box center [357, 296] width 54 height 9
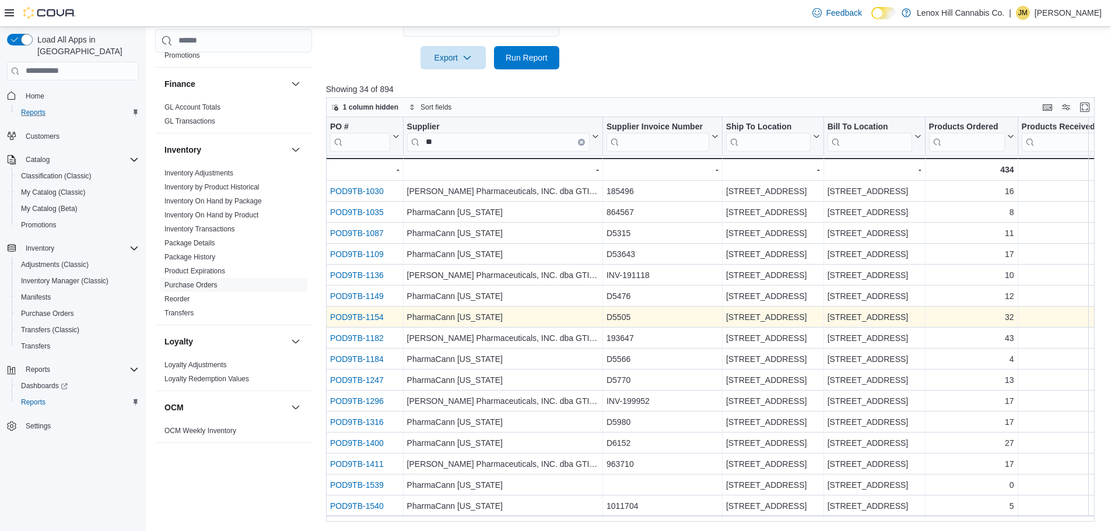
click at [365, 316] on link "POD9TB-1154" at bounding box center [357, 317] width 54 height 9
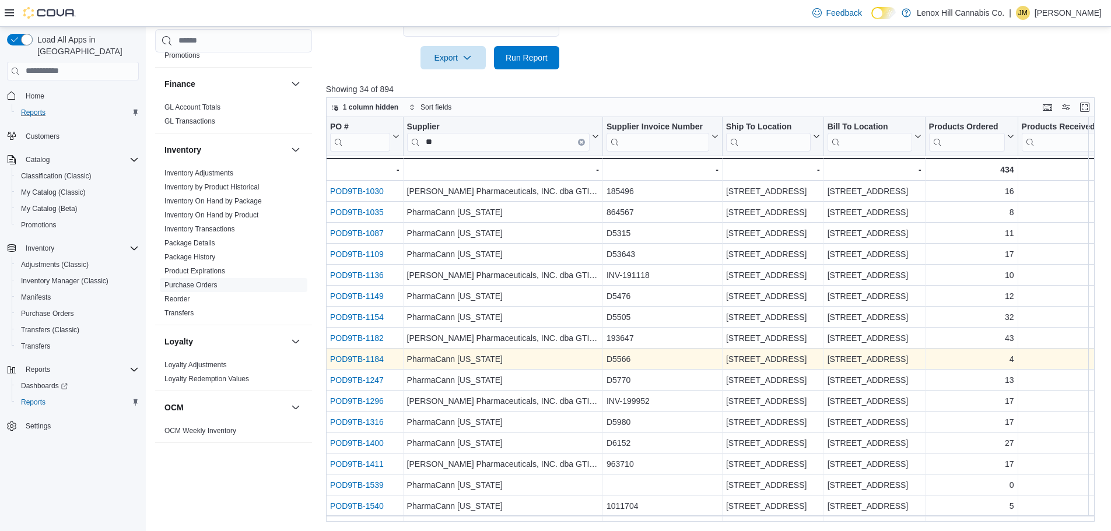
click at [348, 356] on link "POD9TB-1184" at bounding box center [357, 359] width 54 height 9
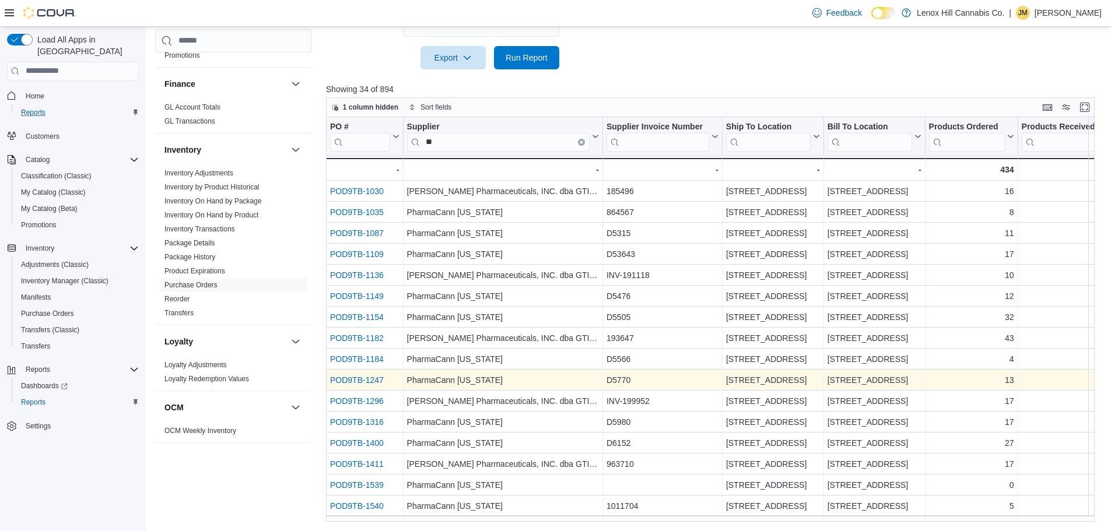
click at [378, 380] on link "POD9TB-1247" at bounding box center [357, 380] width 54 height 9
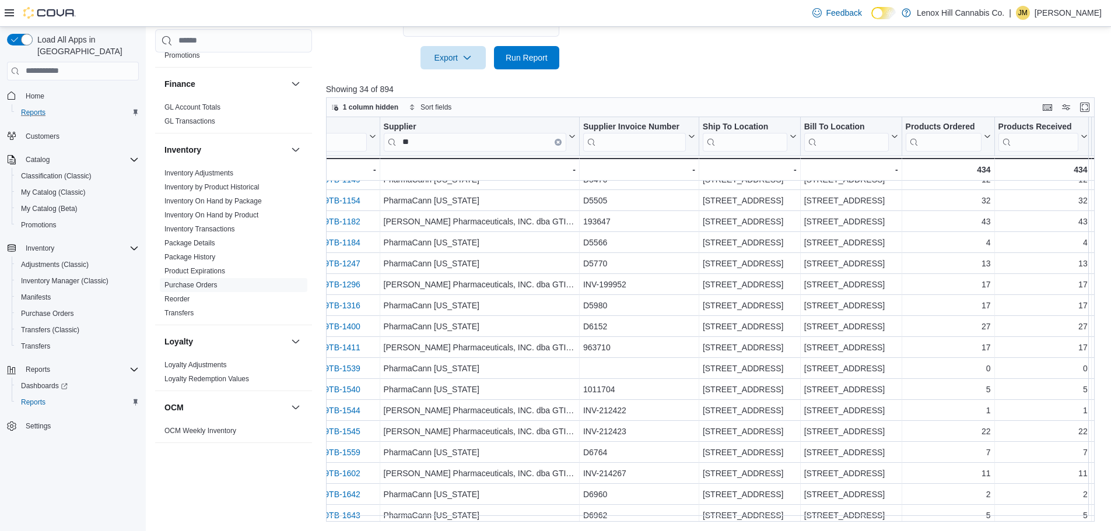
scroll to position [117, 0]
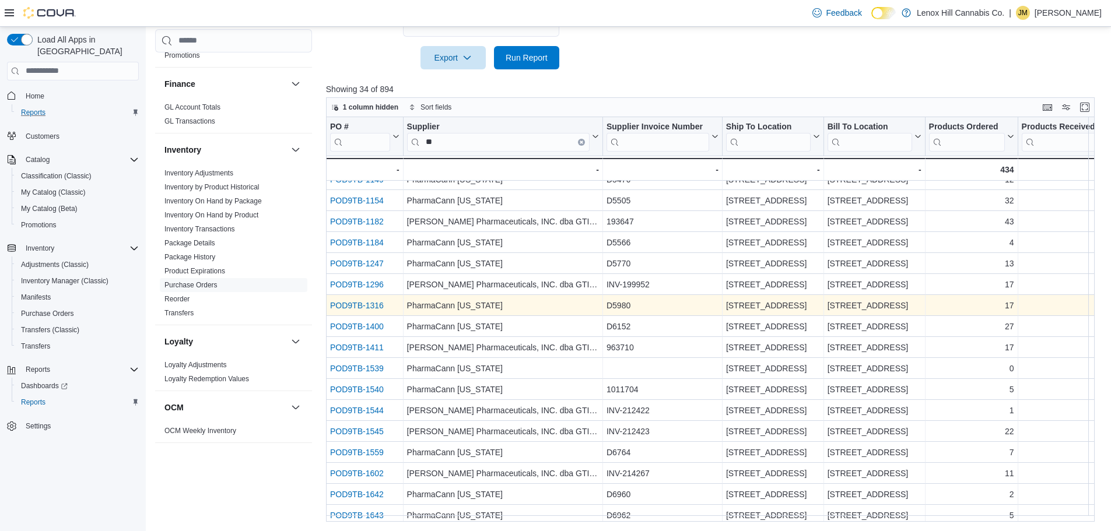
click at [365, 309] on link "POD9TB-1316" at bounding box center [357, 305] width 54 height 9
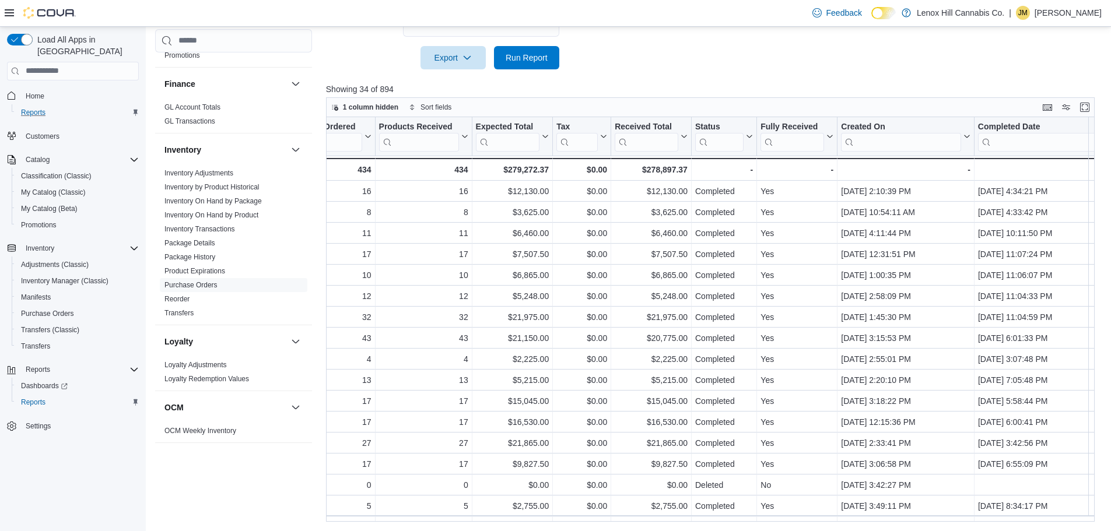
scroll to position [0, 300]
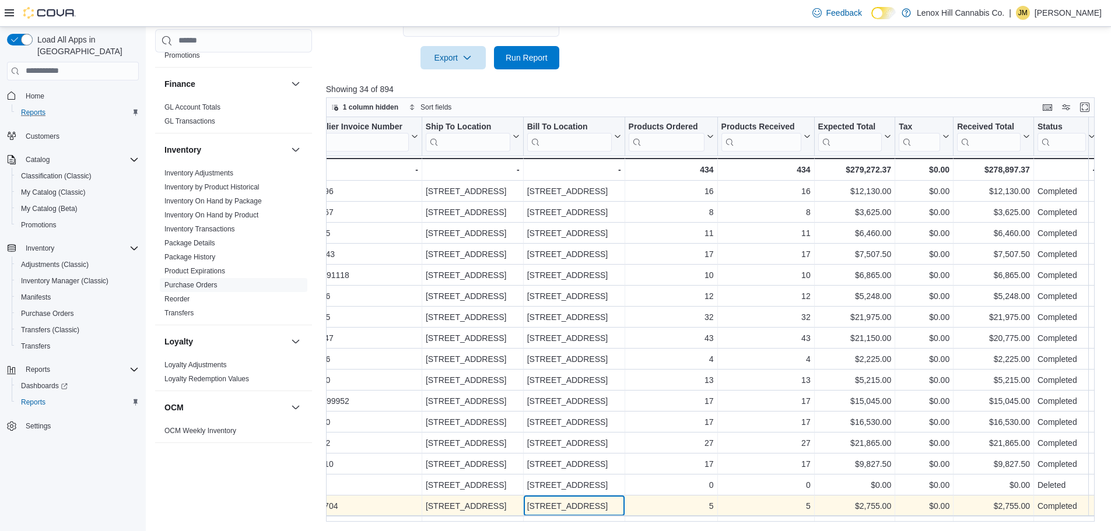
click at [545, 515] on div "PO # Click to view column header actions Supplier ** Click to view column heade…" at bounding box center [873, 526] width 1694 height 818
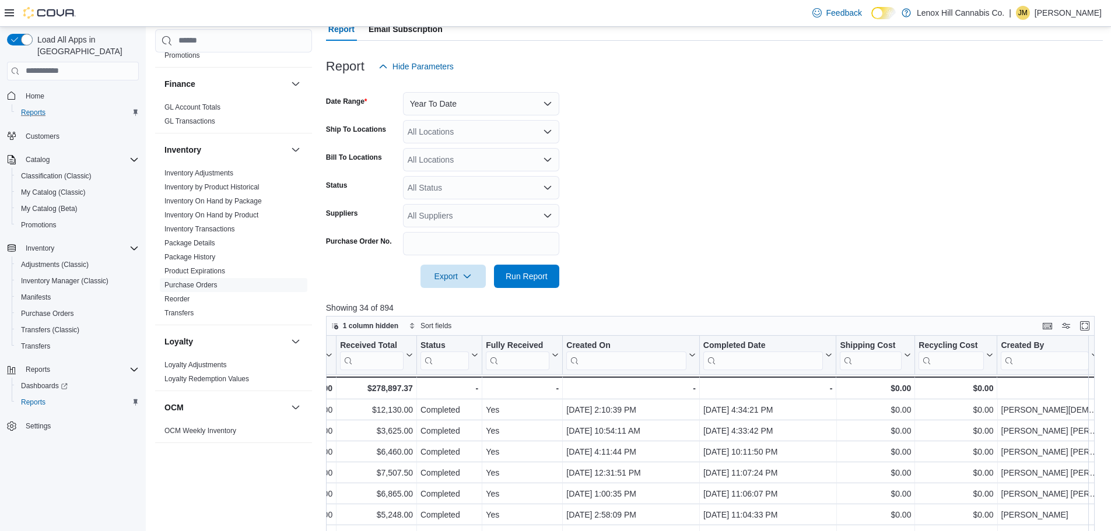
scroll to position [334, 0]
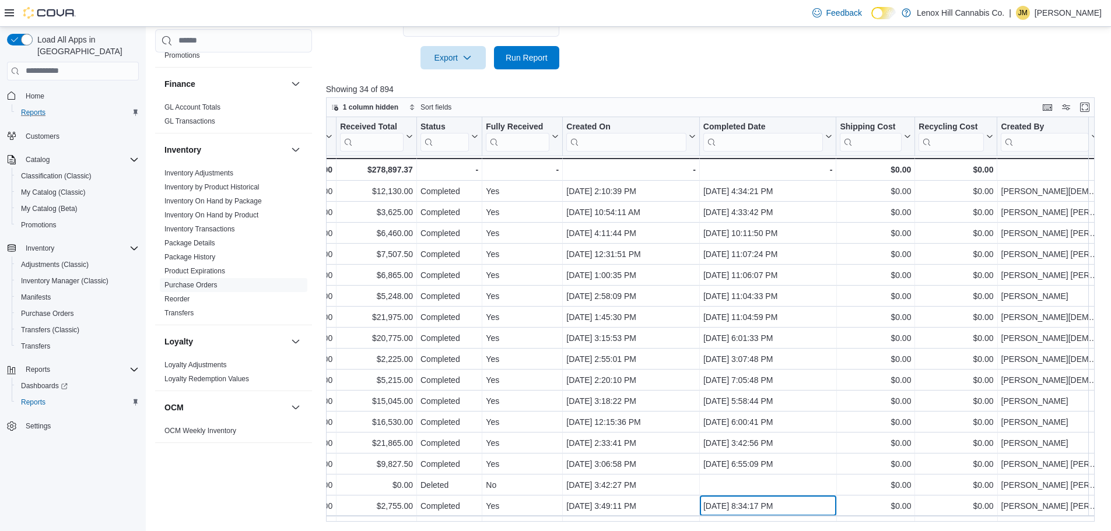
click at [773, 517] on div "PO # Click to view column header actions Supplier ** Click to view column heade…" at bounding box center [714, 319] width 777 height 405
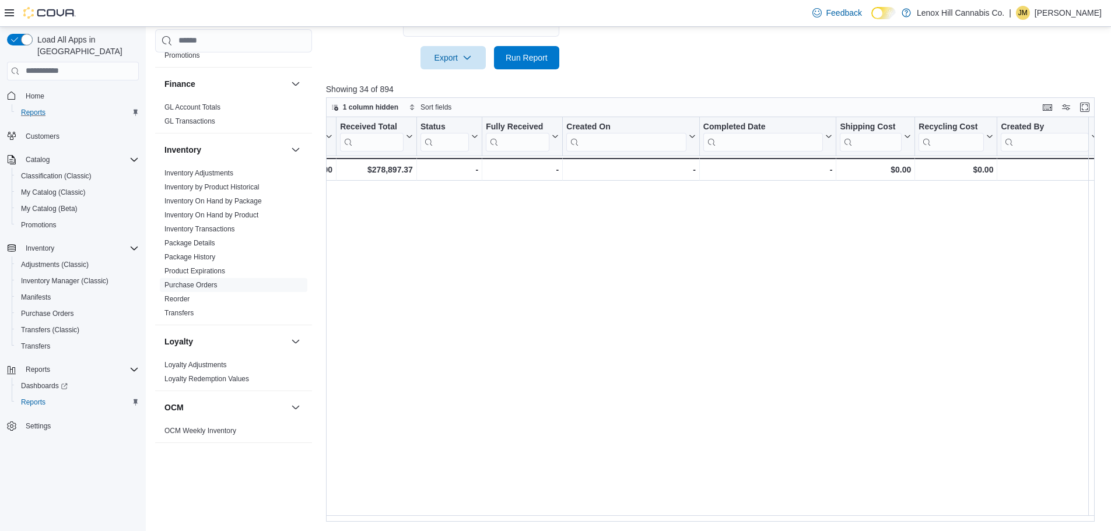
scroll to position [23, 0]
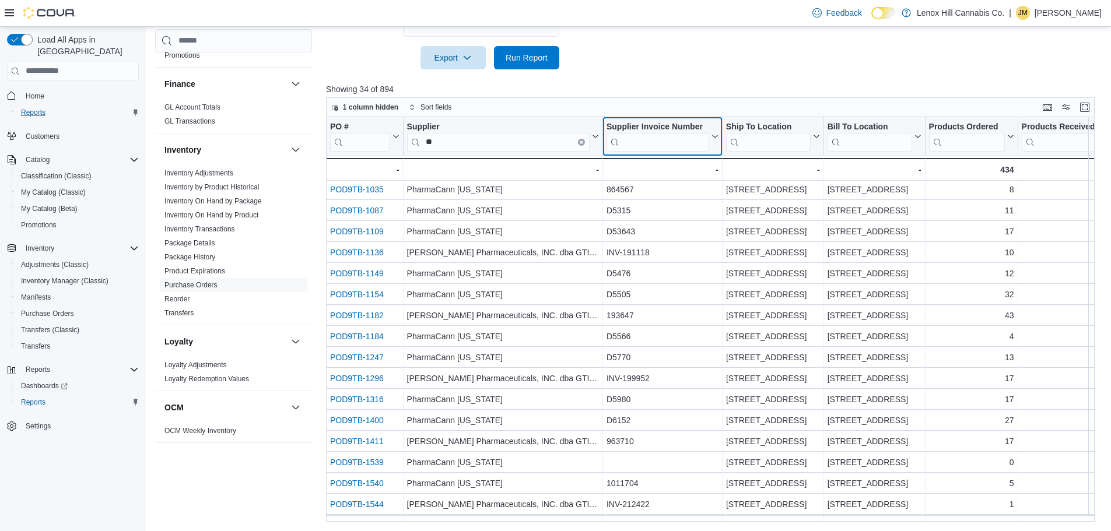
click at [660, 148] on input "search" at bounding box center [658, 141] width 103 height 19
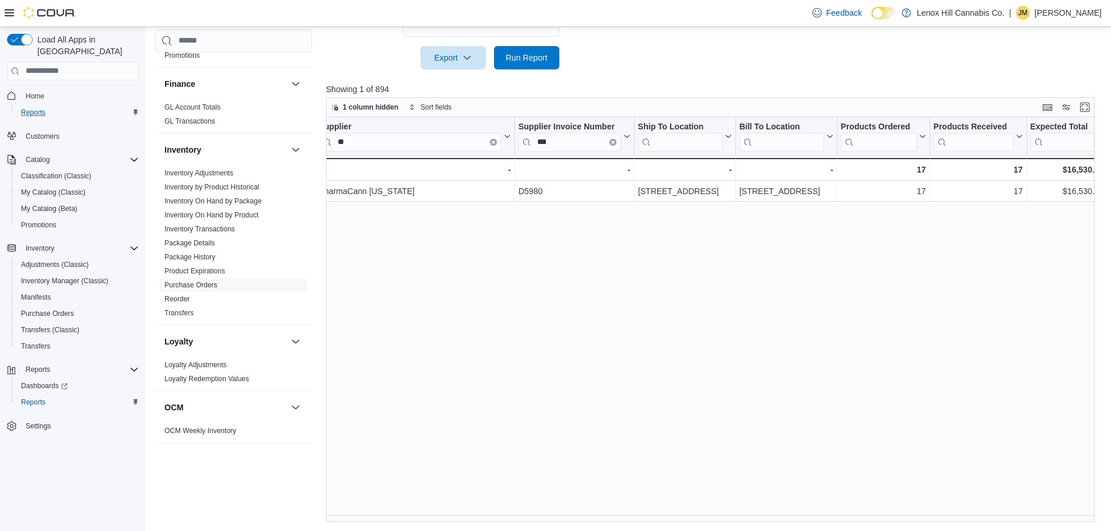
scroll to position [0, 0]
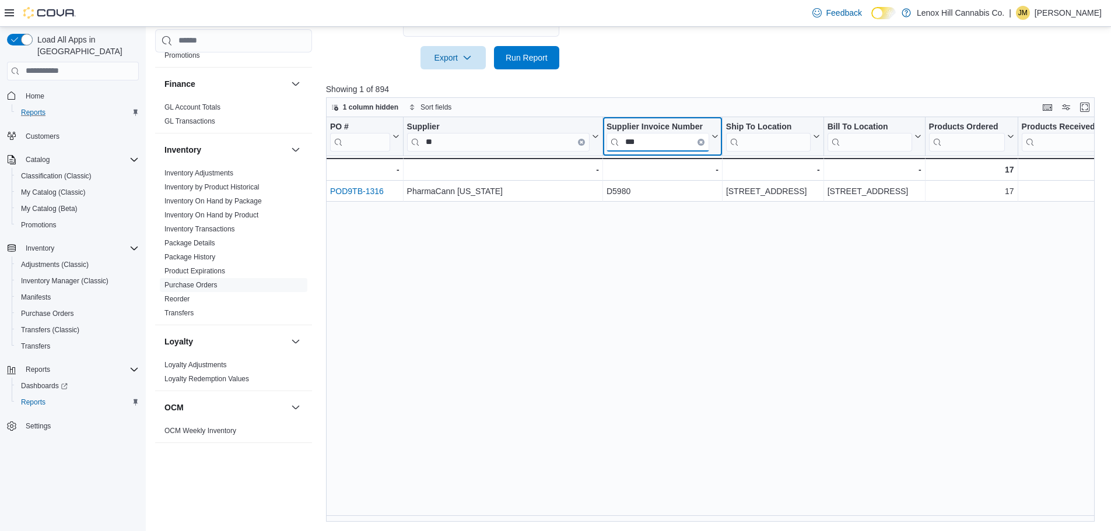
click at [670, 145] on input "***" at bounding box center [658, 141] width 103 height 19
type input "***"
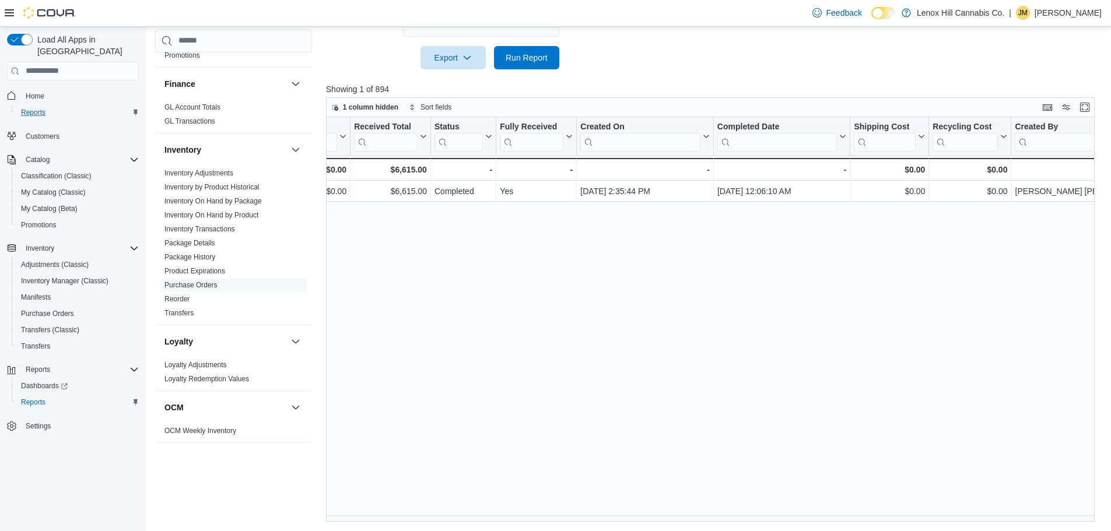
scroll to position [0, 918]
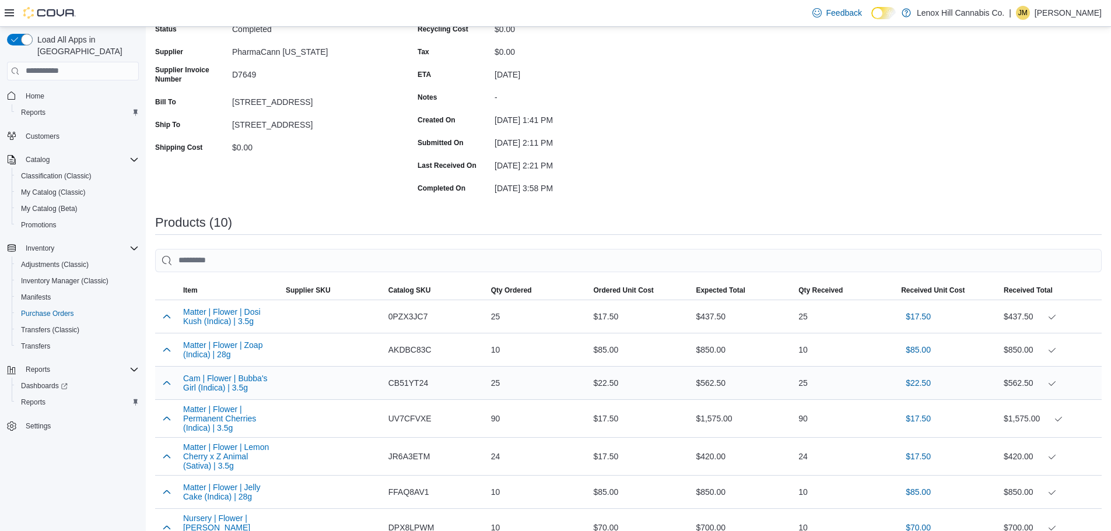
scroll to position [117, 0]
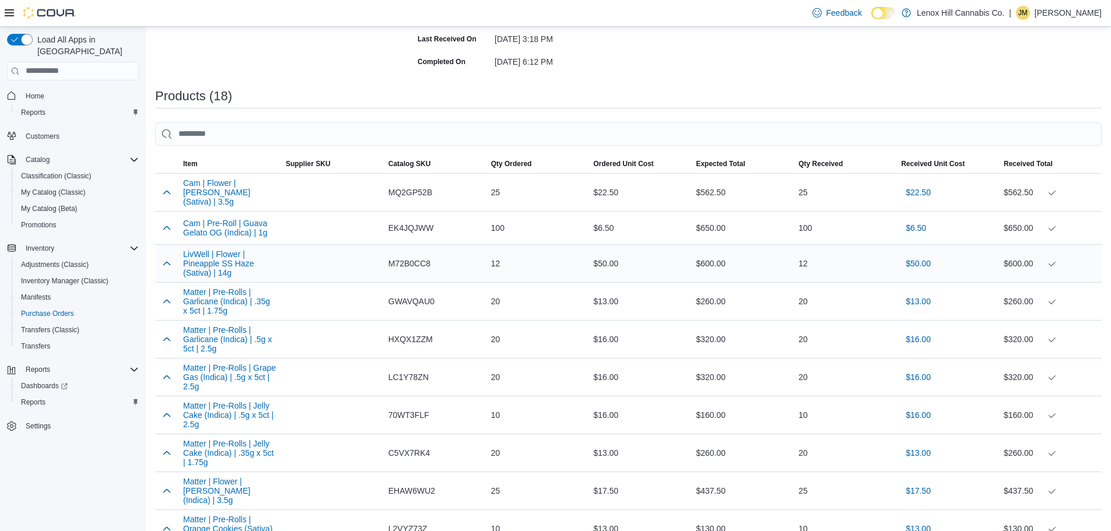
scroll to position [233, 0]
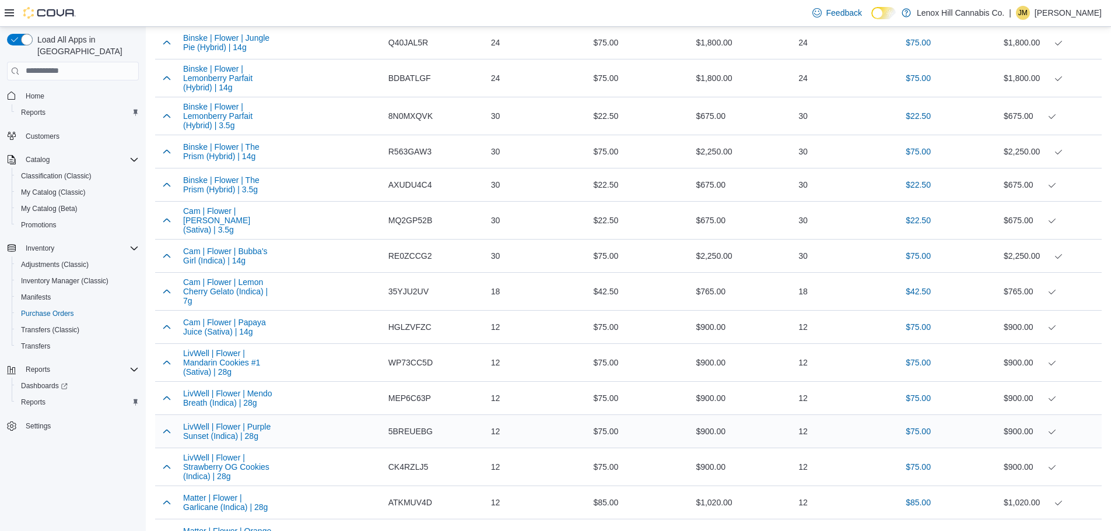
scroll to position [467, 0]
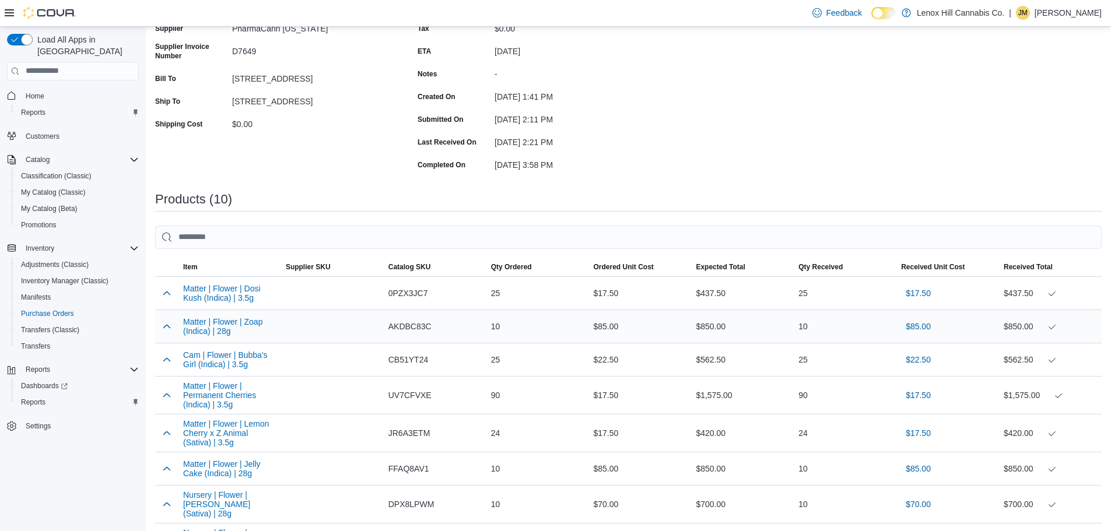
scroll to position [292, 0]
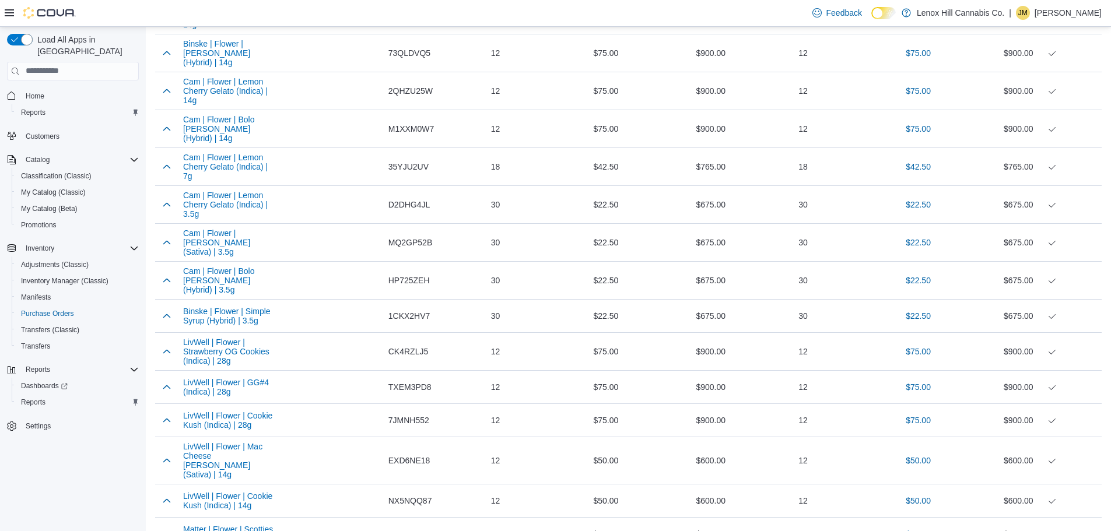
scroll to position [700, 0]
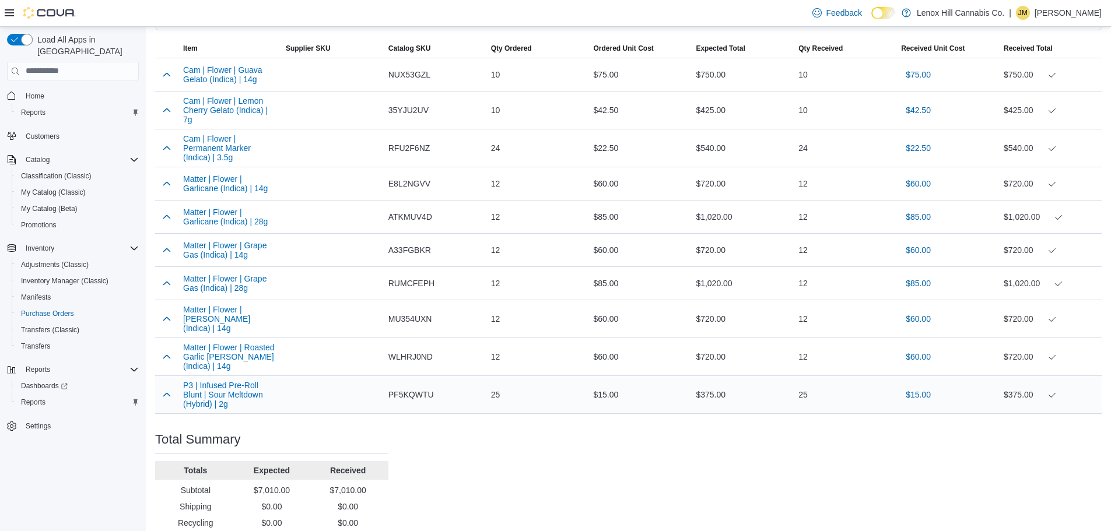
scroll to position [292, 0]
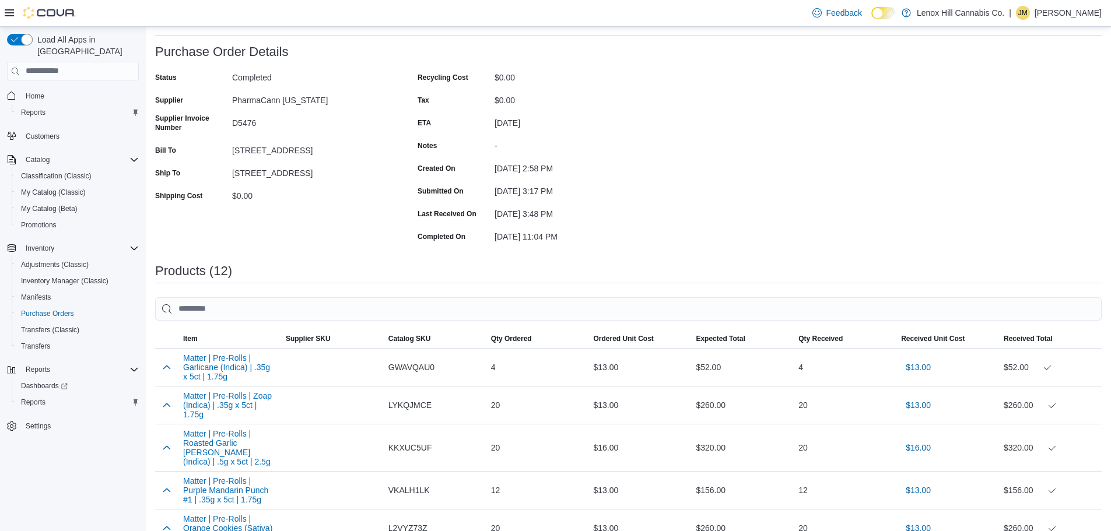
scroll to position [58, 0]
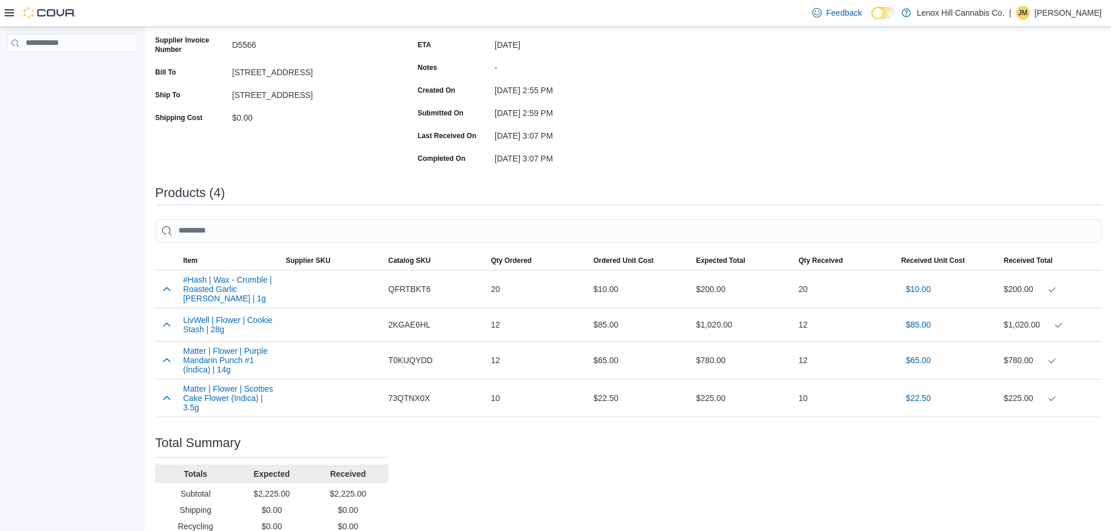
scroll to position [175, 0]
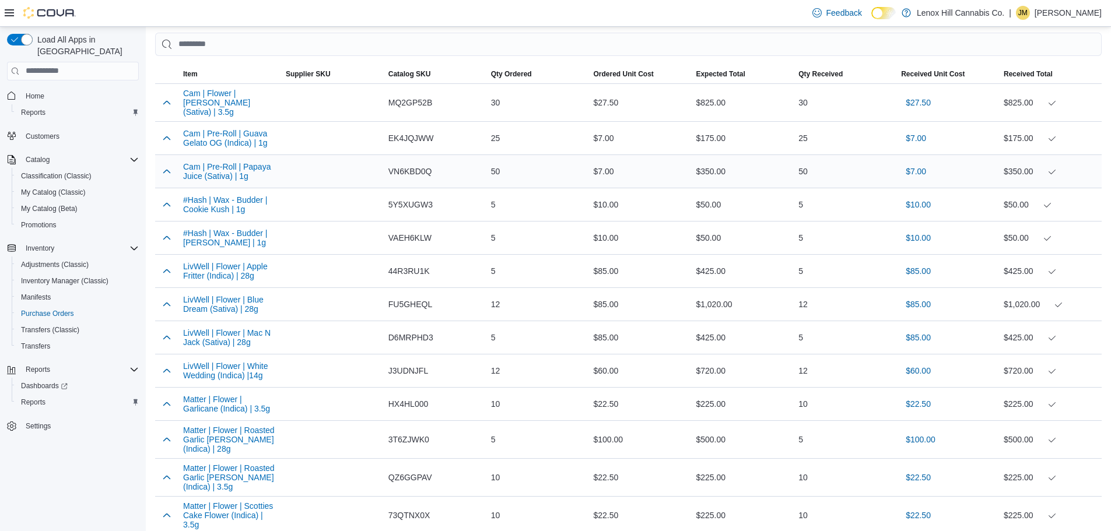
scroll to position [350, 0]
